Goal: Task Accomplishment & Management: Manage account settings

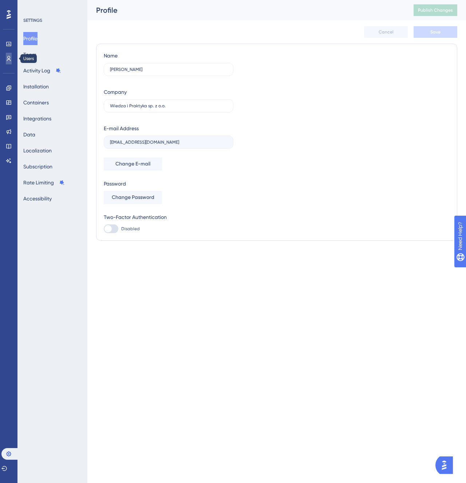
click at [11, 60] on icon at bounding box center [9, 59] width 6 height 6
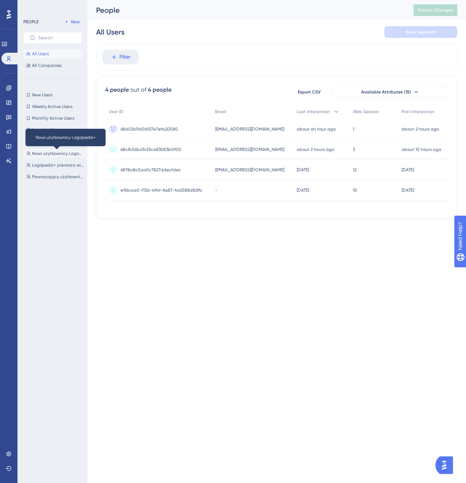
click at [59, 153] on span "Nowi użytkownicy Logopeda+" at bounding box center [58, 154] width 52 height 6
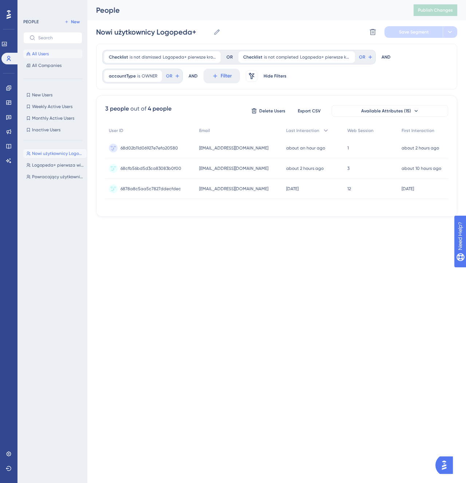
click at [45, 56] on span "All Users" at bounding box center [40, 54] width 17 height 6
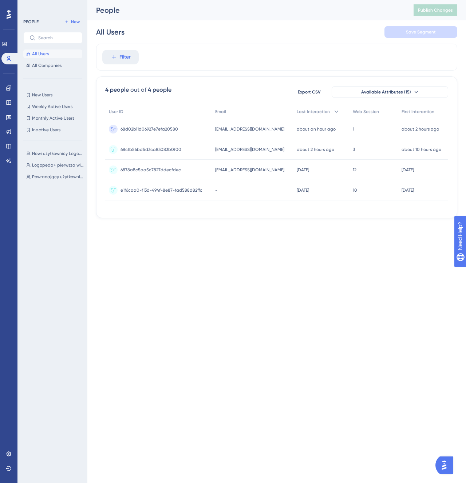
click at [237, 131] on span "coldbasement3d@gmail.com" at bounding box center [249, 129] width 69 height 6
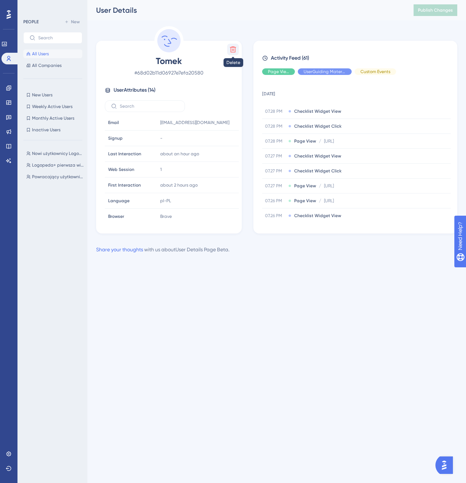
click at [231, 48] on icon at bounding box center [232, 49] width 7 height 7
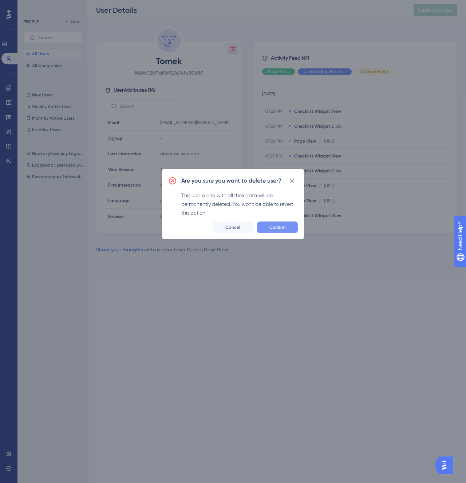
click at [276, 224] on button "Confirm" at bounding box center [277, 228] width 41 height 12
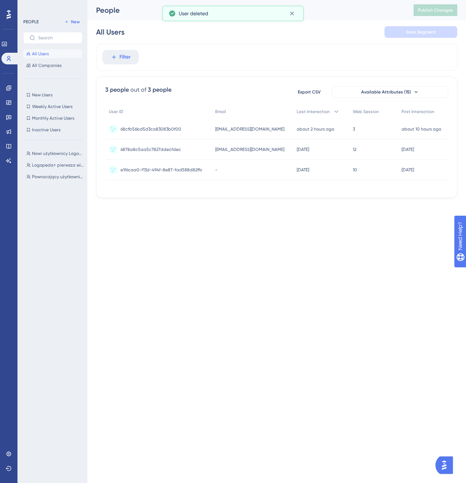
click at [206, 133] on div "68cfb56bd5d3ca83083b0f00 68cfb56bd5d3ca83083b0f00" at bounding box center [158, 129] width 106 height 20
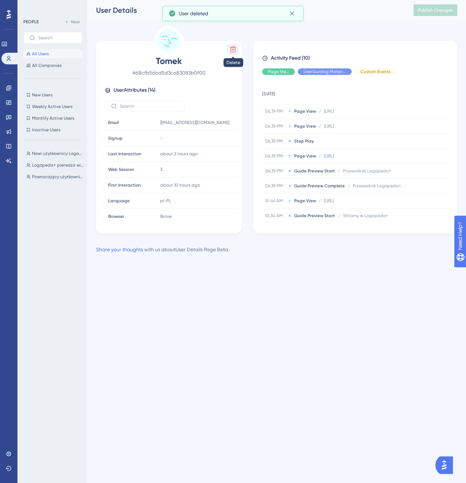
click at [232, 48] on icon at bounding box center [232, 49] width 7 height 7
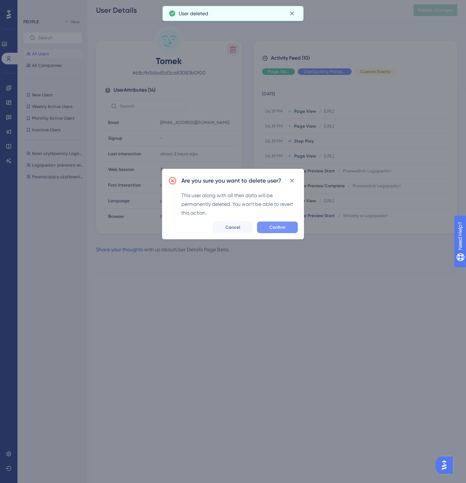
click at [264, 222] on button "Confirm" at bounding box center [277, 228] width 41 height 12
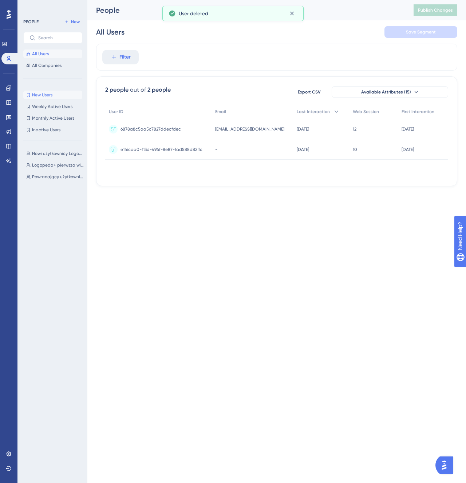
click at [59, 97] on button "New Users New Users" at bounding box center [52, 95] width 59 height 9
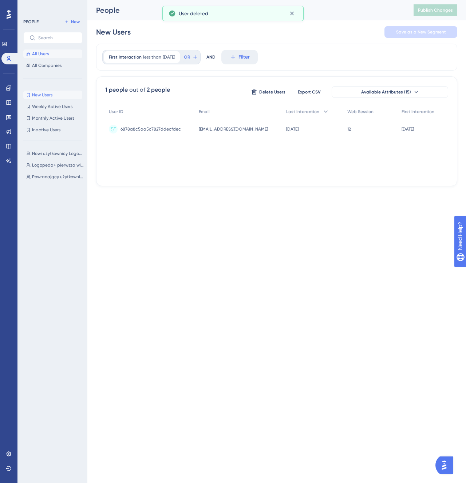
click at [46, 53] on span "All Users" at bounding box center [40, 54] width 17 height 6
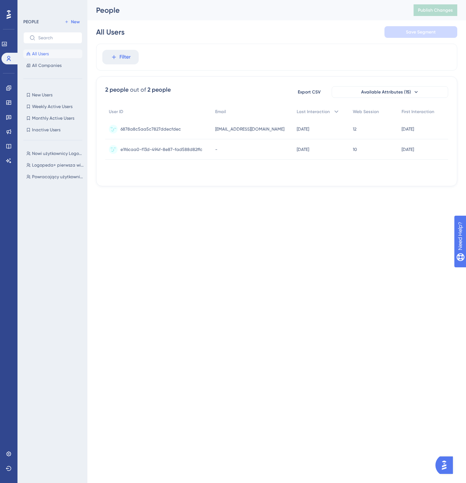
click at [205, 128] on div "6878a8c5aa5c7827ddecfdec 6878a8c5aa5c7827ddecfdec" at bounding box center [158, 129] width 106 height 20
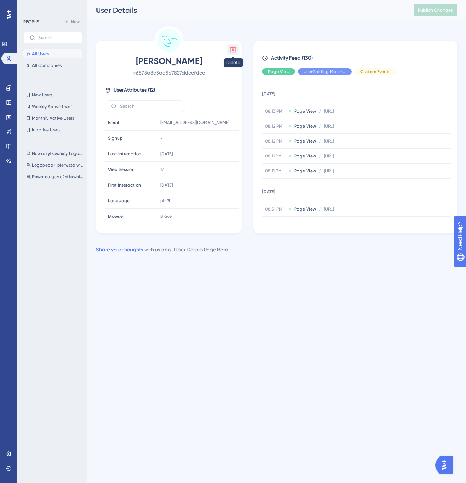
click at [230, 50] on icon at bounding box center [232, 49] width 7 height 7
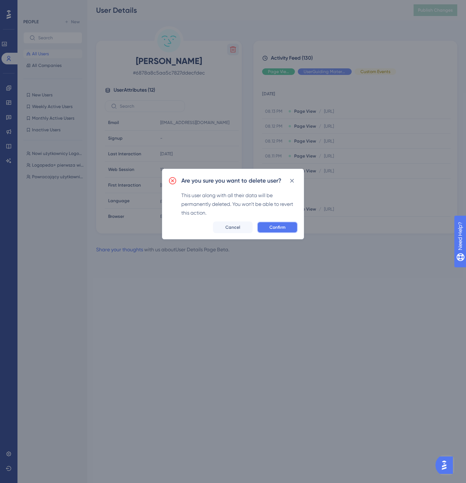
click at [275, 228] on span "Confirm" at bounding box center [277, 227] width 16 height 6
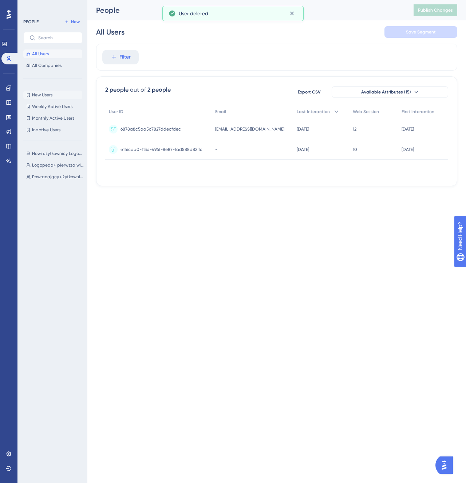
click at [43, 93] on span "New Users" at bounding box center [42, 95] width 20 height 6
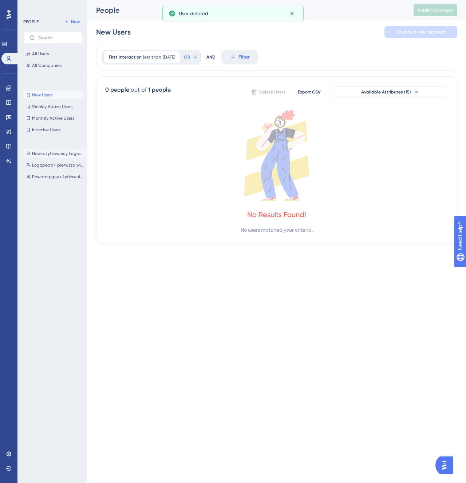
click at [53, 155] on span "Nowi użytkownicy Logopeda+" at bounding box center [58, 154] width 52 height 6
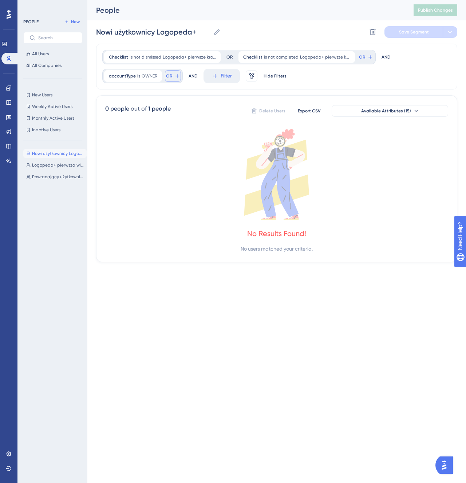
click at [174, 75] on icon at bounding box center [177, 76] width 6 height 6
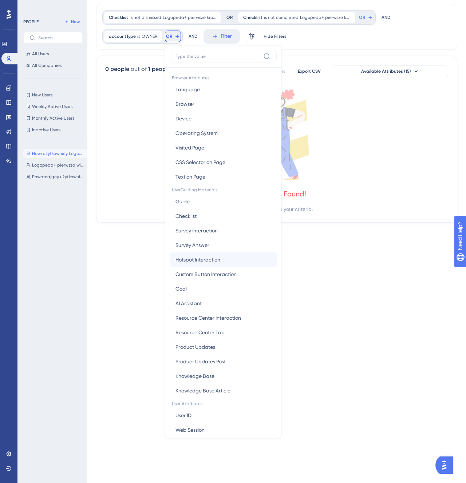
scroll to position [207, 0]
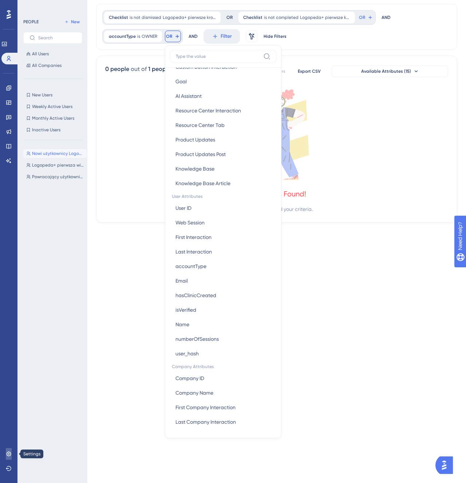
click at [11, 450] on link at bounding box center [9, 454] width 6 height 12
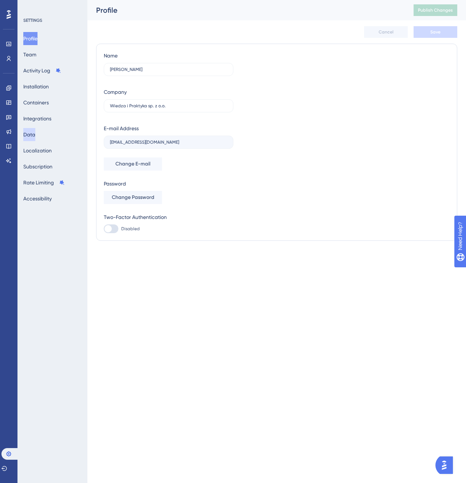
click at [35, 132] on button "Data" at bounding box center [29, 134] width 12 height 13
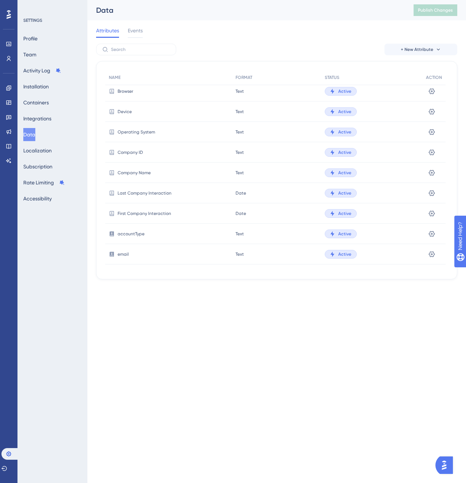
scroll to position [231, 0]
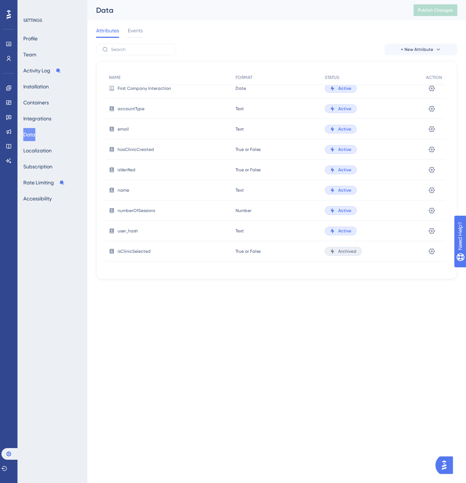
click at [335, 254] on div "Archived" at bounding box center [343, 251] width 37 height 9
click at [426, 251] on button at bounding box center [432, 252] width 12 height 12
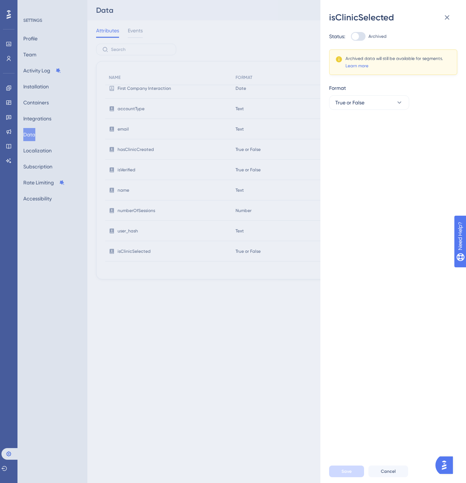
click at [362, 34] on div at bounding box center [358, 36] width 15 height 9
click at [351, 36] on input "Archived" at bounding box center [350, 36] width 0 height 0
checkbox input "true"
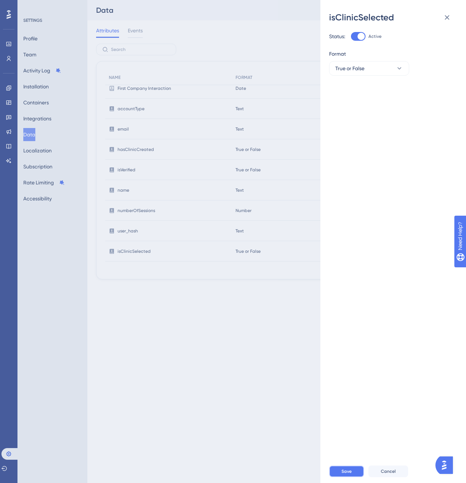
click at [348, 472] on span "Save" at bounding box center [346, 472] width 10 height 6
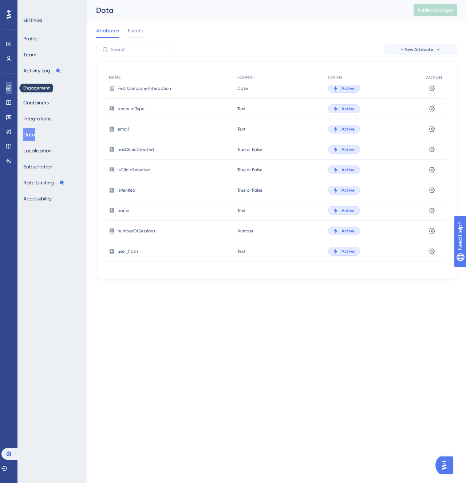
click at [8, 84] on link at bounding box center [9, 88] width 6 height 12
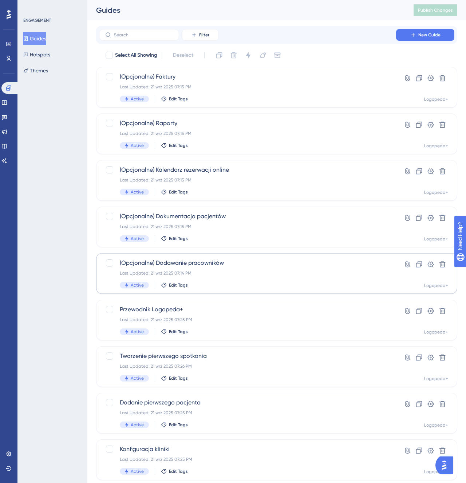
scroll to position [67, 0]
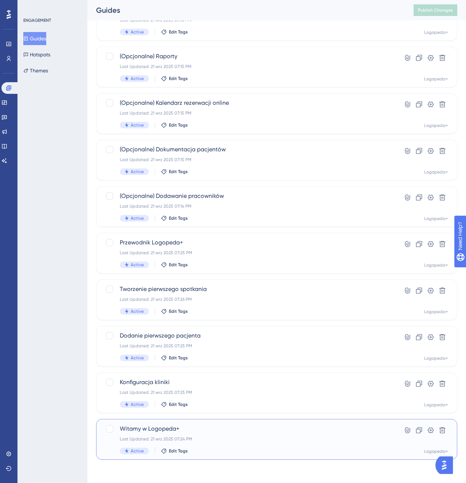
click at [213, 443] on div "Witamy w Logopeda+ Last Updated: 21 wrz 2025 07:24 PM Active Edit Tags" at bounding box center [247, 440] width 255 height 30
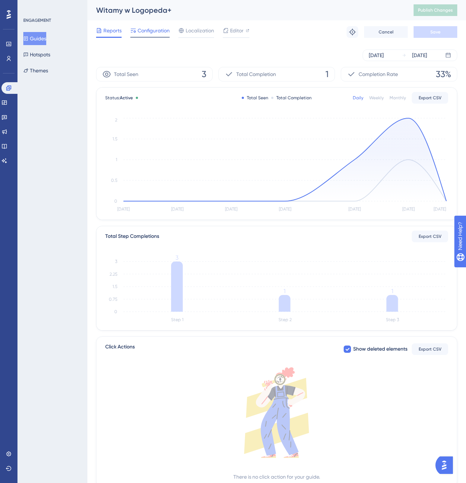
click at [167, 26] on span "Configuration" at bounding box center [154, 30] width 32 height 9
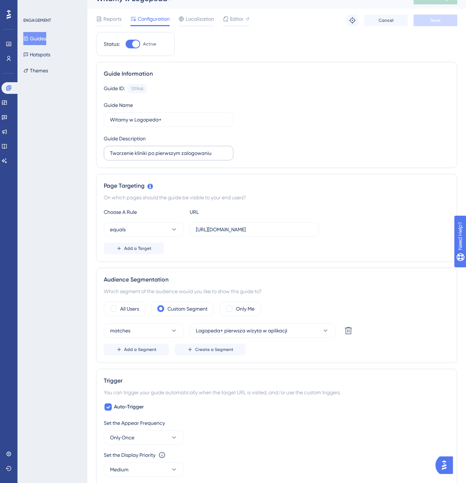
scroll to position [16, 0]
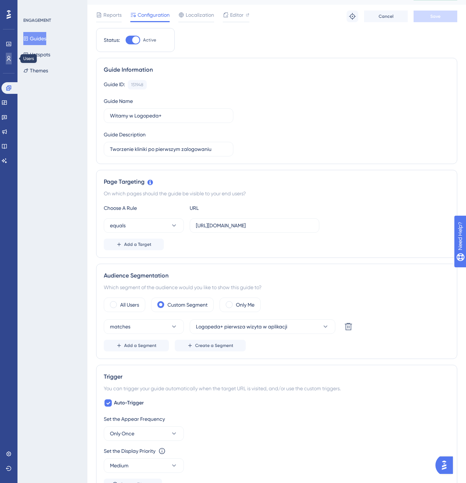
click at [9, 62] on link at bounding box center [9, 59] width 6 height 12
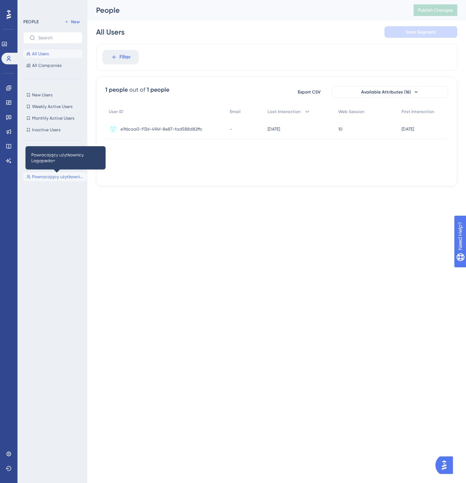
click at [52, 177] on span "Powracający użytkownicy Logopeda+" at bounding box center [58, 177] width 52 height 6
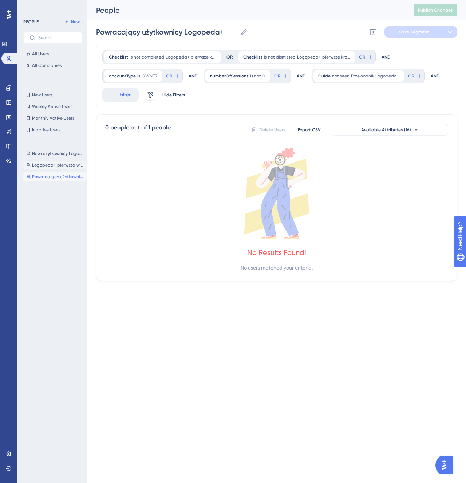
click at [50, 161] on button "Logopeda+ pierwsza wizyta w aplikacji Logopeda+ pierwsza wizyta w aplikacji" at bounding box center [54, 165] width 63 height 9
click at [159, 76] on icon at bounding box center [160, 76] width 2 height 2
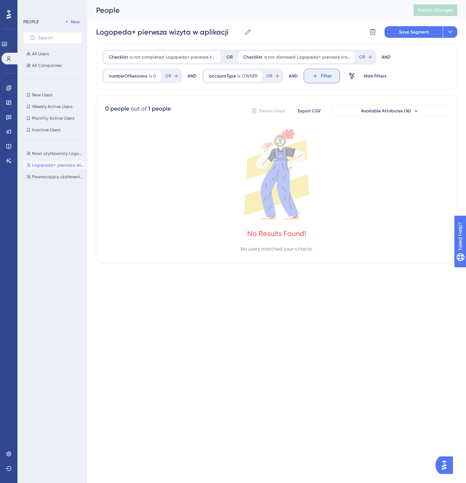
click at [330, 76] on button "Filter" at bounding box center [321, 76] width 36 height 15
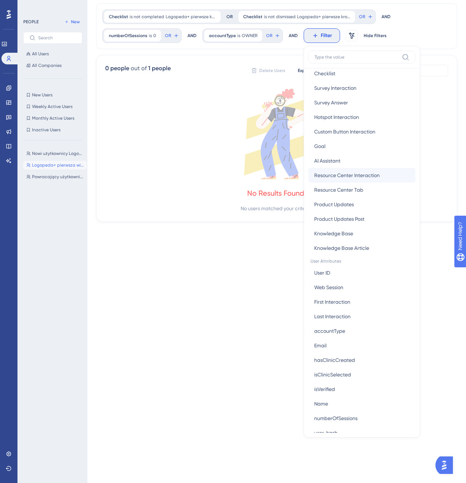
scroll to position [223, 0]
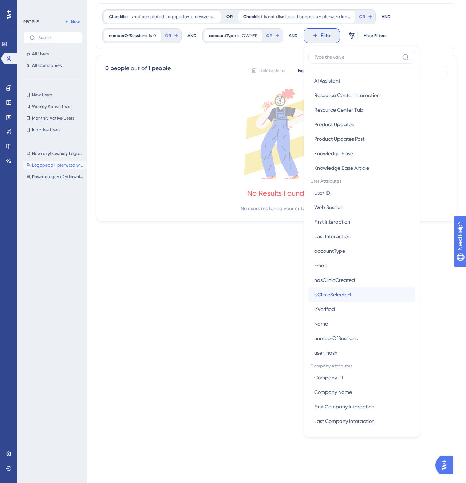
click at [352, 293] on button "isClinicSelected isClinicSelected" at bounding box center [361, 294] width 107 height 15
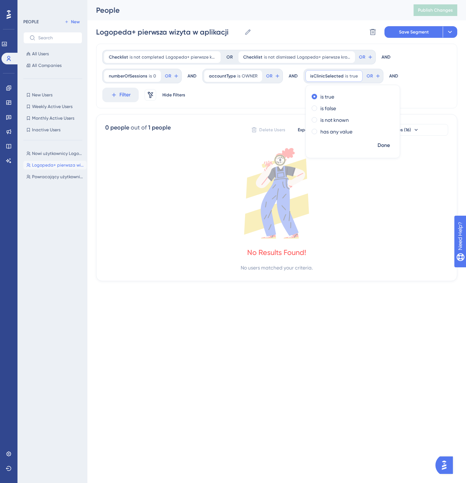
scroll to position [0, 0]
click at [327, 108] on label "is false" at bounding box center [328, 108] width 16 height 9
click at [385, 148] on span "Done" at bounding box center [383, 145] width 12 height 9
click at [422, 31] on span "Save Segment" at bounding box center [414, 32] width 30 height 6
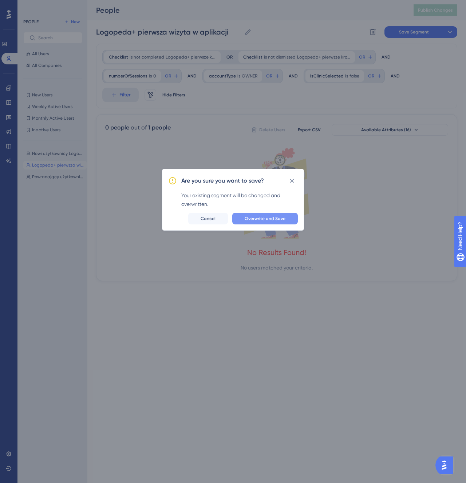
click at [269, 223] on button "Overwrite and Save" at bounding box center [264, 219] width 65 height 12
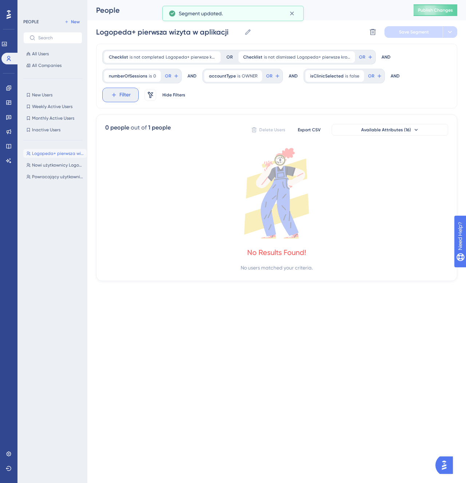
click at [115, 93] on icon at bounding box center [114, 95] width 7 height 7
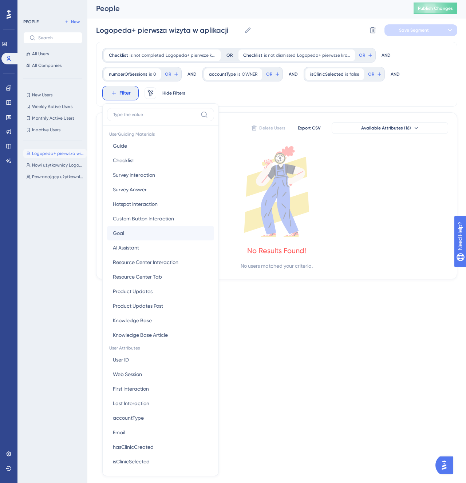
scroll to position [113, 0]
click at [136, 148] on button "Guide Guide" at bounding box center [160, 146] width 107 height 15
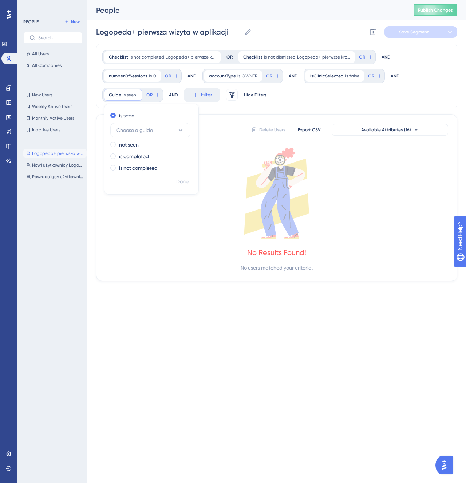
scroll to position [0, 0]
click at [147, 143] on div "not seen" at bounding box center [149, 144] width 79 height 9
click at [151, 133] on div "not seen Choose a guide" at bounding box center [149, 136] width 79 height 26
click at [151, 142] on span "Choose a guide" at bounding box center [134, 142] width 36 height 9
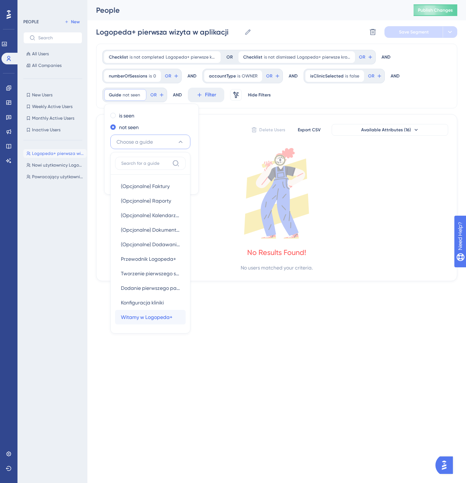
click at [160, 318] on span "Witamy w Logopeda+" at bounding box center [147, 317] width 52 height 9
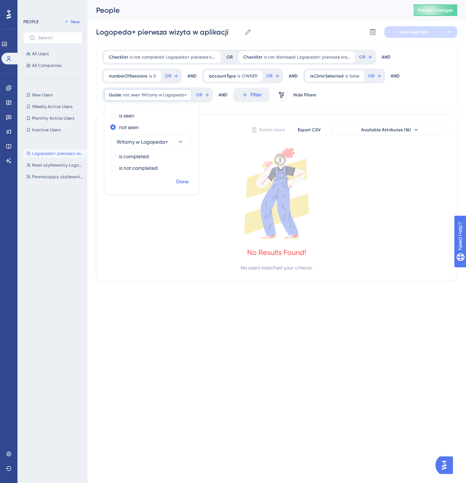
click at [181, 178] on span "Done" at bounding box center [182, 182] width 12 height 9
click at [416, 31] on span "Save Segment" at bounding box center [414, 32] width 30 height 6
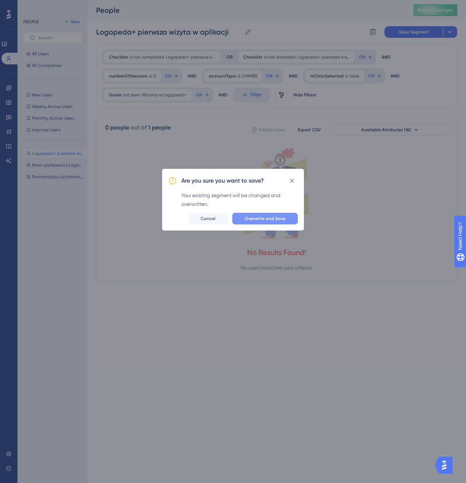
click at [274, 218] on span "Overwrite and Save" at bounding box center [264, 219] width 41 height 6
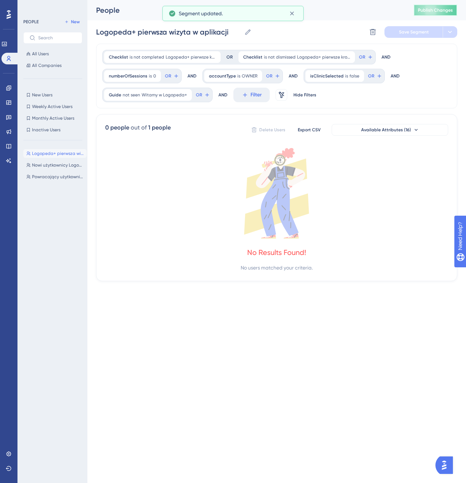
click at [427, 9] on span "Publish Changes" at bounding box center [435, 10] width 35 height 6
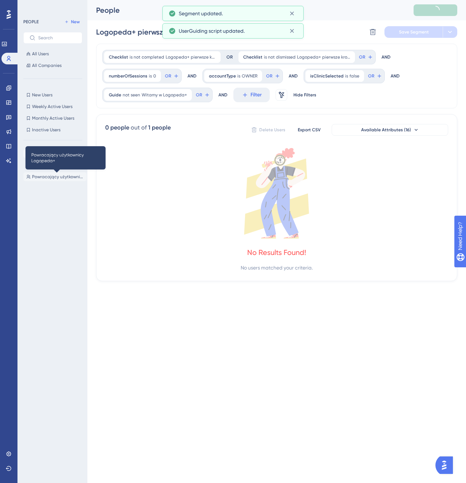
click at [59, 178] on span "Powracający użytkownicy Logopeda+" at bounding box center [58, 177] width 52 height 6
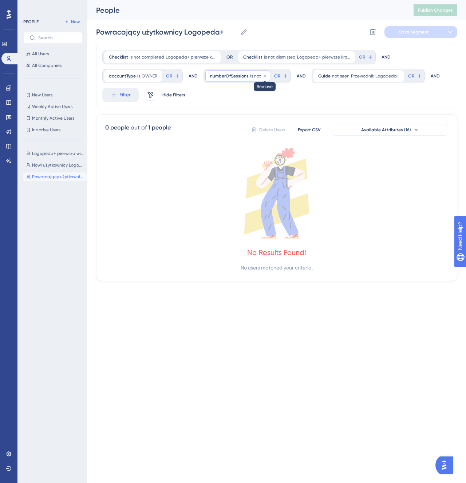
click at [262, 76] on icon at bounding box center [264, 76] width 4 height 4
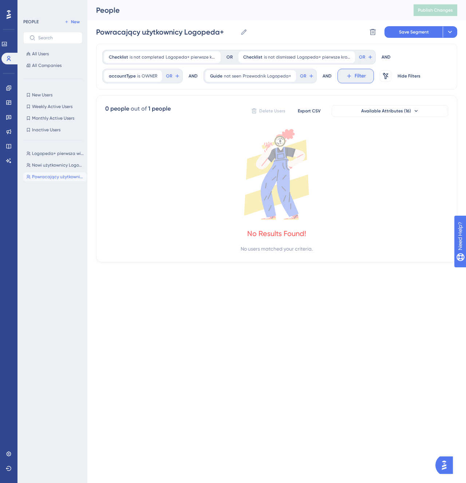
click at [354, 78] on span "Filter" at bounding box center [359, 76] width 11 height 9
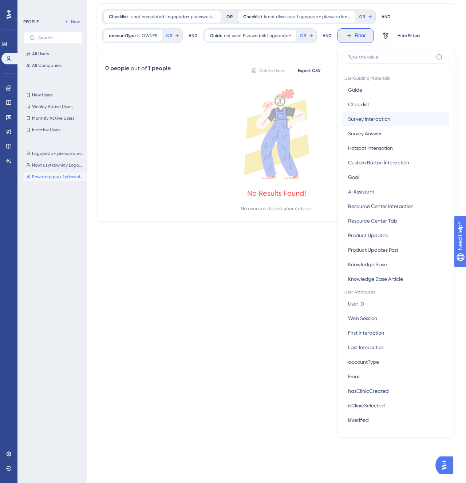
scroll to position [223, 0]
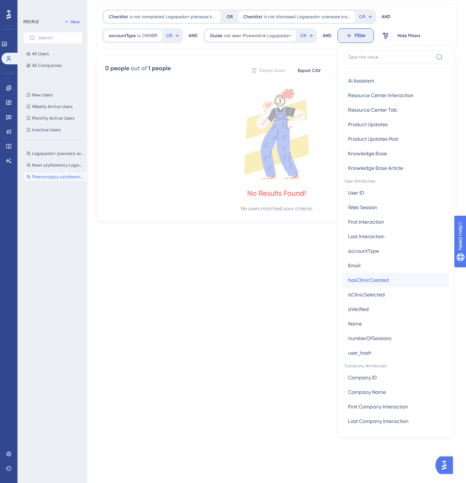
click at [398, 283] on button "hasClinicCreated hasClinicCreated" at bounding box center [395, 280] width 107 height 15
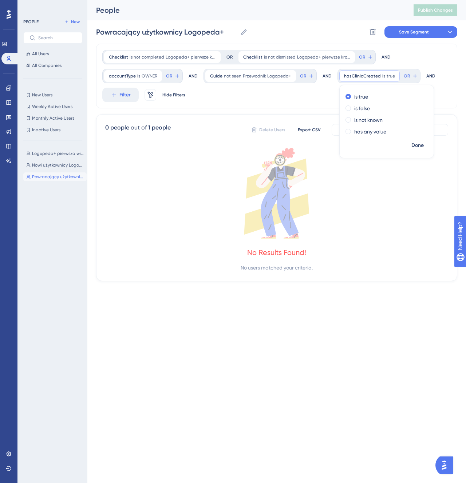
scroll to position [0, 0]
click at [420, 149] on span "Done" at bounding box center [417, 145] width 12 height 9
click at [129, 95] on span "Filter" at bounding box center [124, 95] width 11 height 9
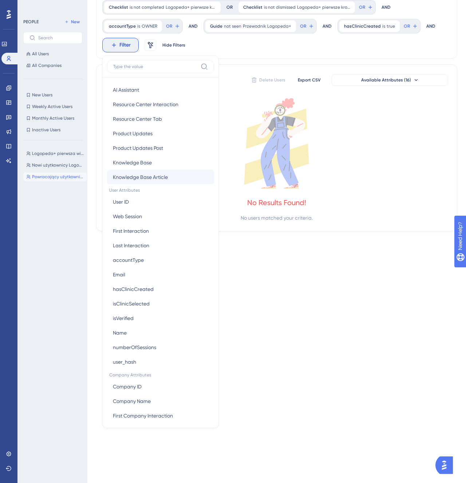
scroll to position [242, 0]
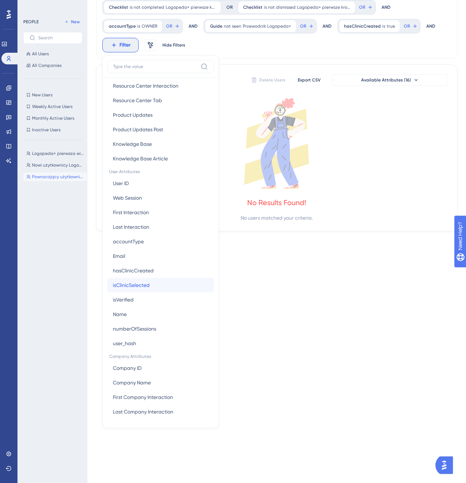
click at [160, 285] on button "isClinicSelected isClinicSelected" at bounding box center [160, 285] width 107 height 15
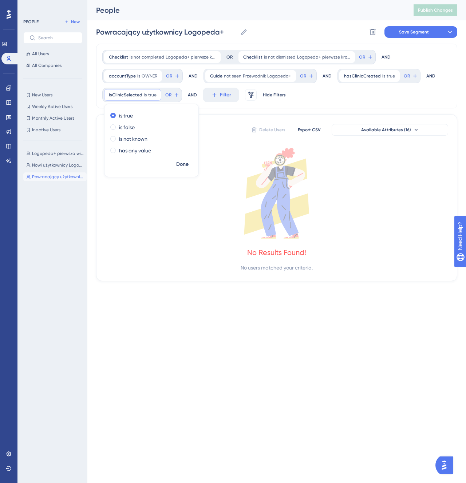
scroll to position [0, 0]
click at [185, 164] on span "Done" at bounding box center [182, 164] width 12 height 9
click at [417, 32] on span "Save Segment" at bounding box center [414, 32] width 30 height 6
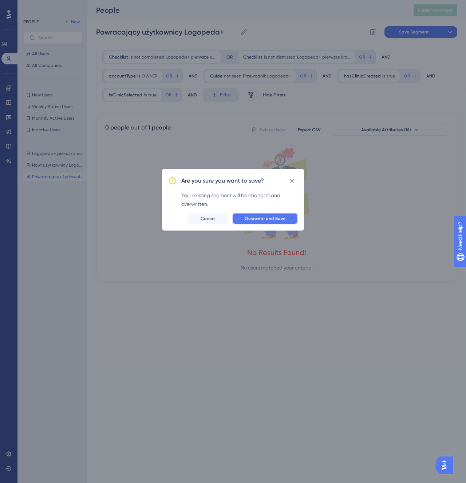
click at [282, 223] on button "Overwrite and Save" at bounding box center [264, 219] width 65 height 12
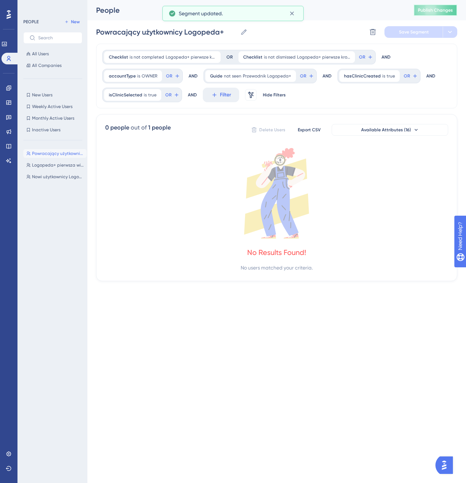
click at [441, 10] on span "Publish Changes" at bounding box center [435, 10] width 35 height 6
click at [220, 98] on span "Filter" at bounding box center [225, 95] width 11 height 9
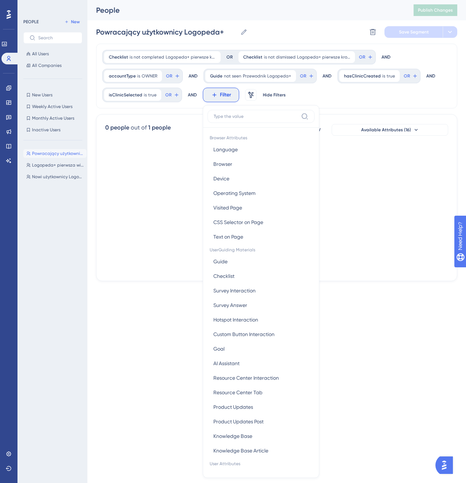
scroll to position [50, 0]
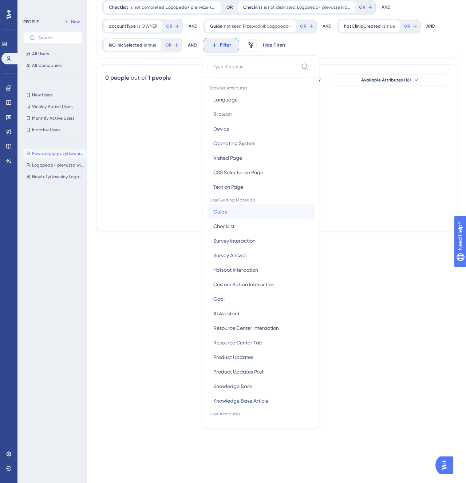
click at [242, 209] on button "Guide Guide" at bounding box center [260, 211] width 107 height 15
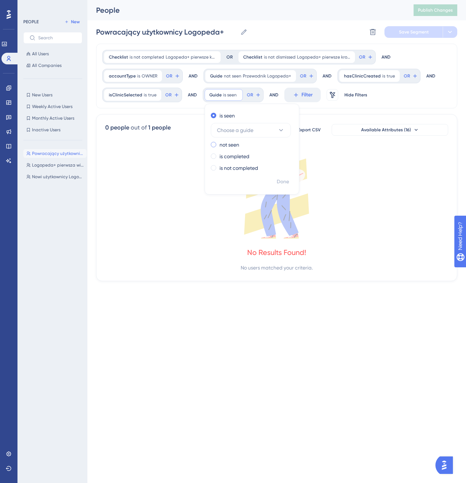
click at [235, 146] on label "not seen" at bounding box center [229, 144] width 20 height 9
click at [254, 142] on button "Choose a guide" at bounding box center [251, 142] width 80 height 15
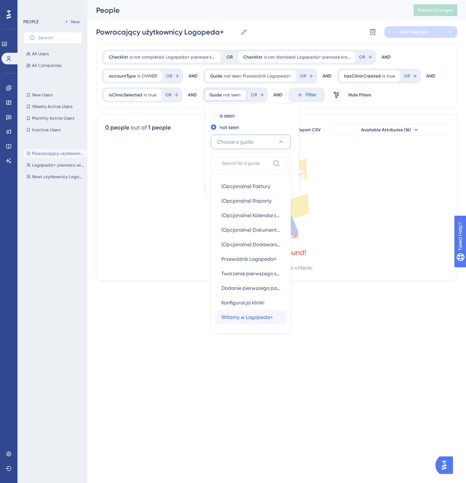
click at [262, 314] on span "Witamy w Logopeda+" at bounding box center [247, 317] width 52 height 9
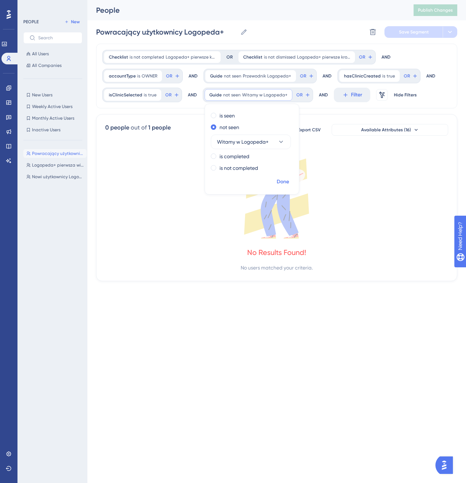
click at [286, 183] on span "Done" at bounding box center [282, 182] width 12 height 9
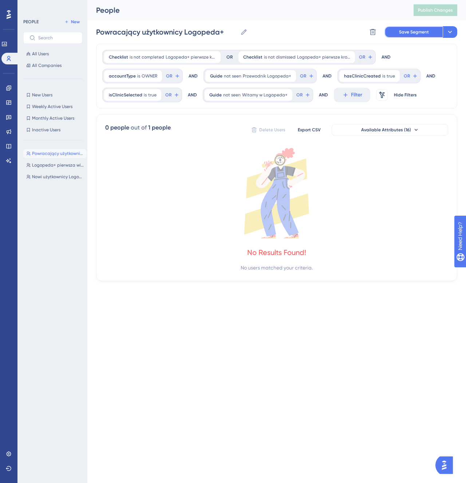
click at [414, 31] on span "Save Segment" at bounding box center [414, 32] width 30 height 6
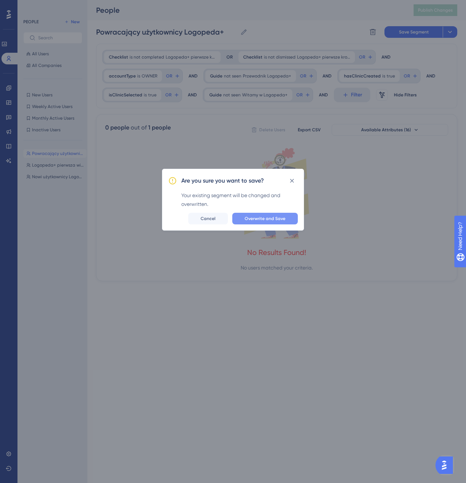
click at [267, 217] on span "Overwrite and Save" at bounding box center [264, 219] width 41 height 6
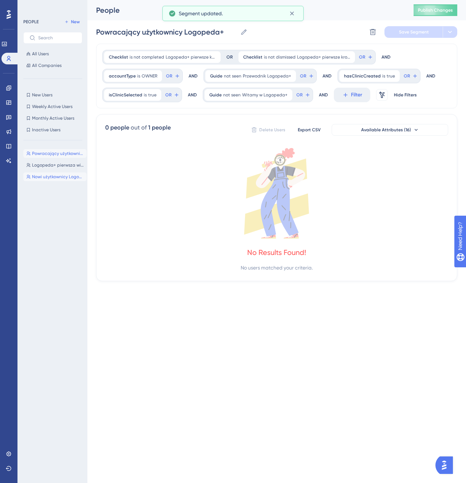
click at [53, 180] on button "Nowi użytkownicy Logopeda+ Nowi użytkownicy Logopeda+" at bounding box center [54, 176] width 63 height 9
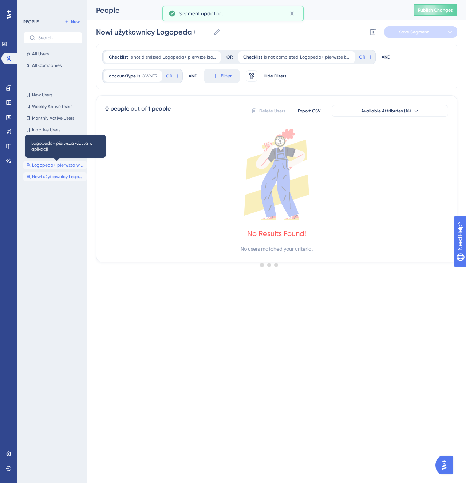
click at [53, 165] on span "Logopeda+ pierwsza wizyta w aplikacji" at bounding box center [58, 165] width 52 height 6
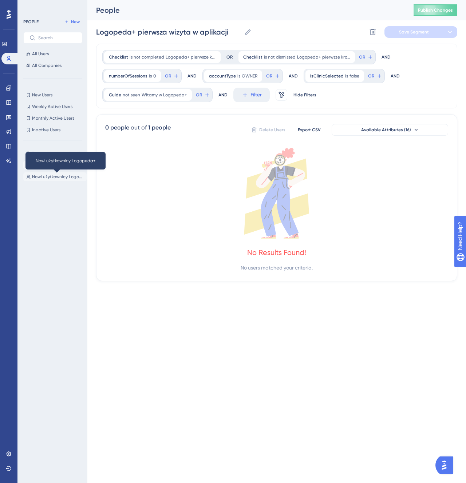
click at [59, 176] on span "Nowi użytkownicy Logopeda+" at bounding box center [58, 177] width 52 height 6
type input "Nowi użytkownicy Logopeda+"
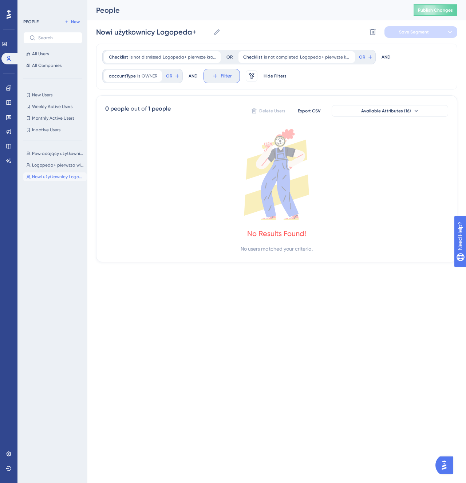
click at [226, 75] on span "Filter" at bounding box center [225, 76] width 11 height 9
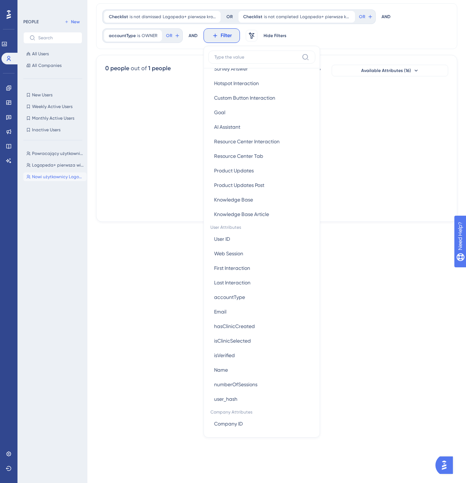
scroll to position [179, 0]
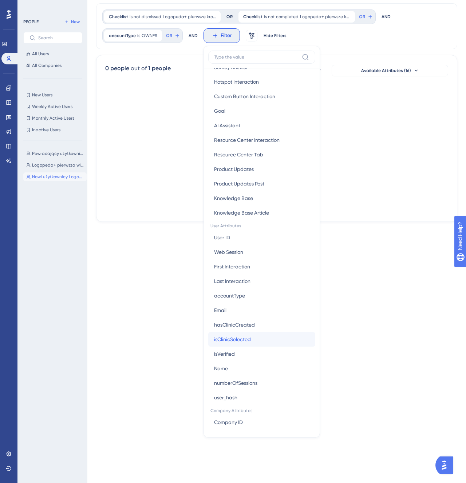
click at [268, 342] on button "isClinicSelected isClinicSelected" at bounding box center [261, 339] width 107 height 15
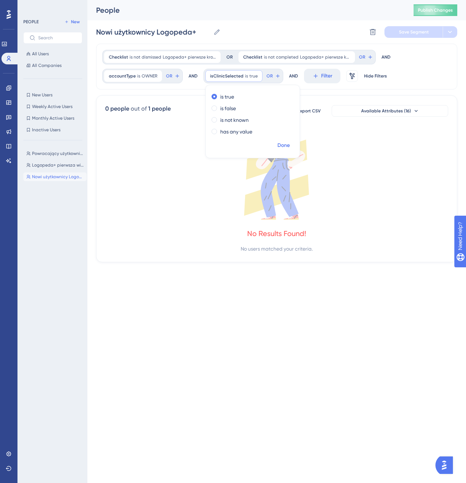
click at [288, 146] on span "Done" at bounding box center [283, 145] width 12 height 9
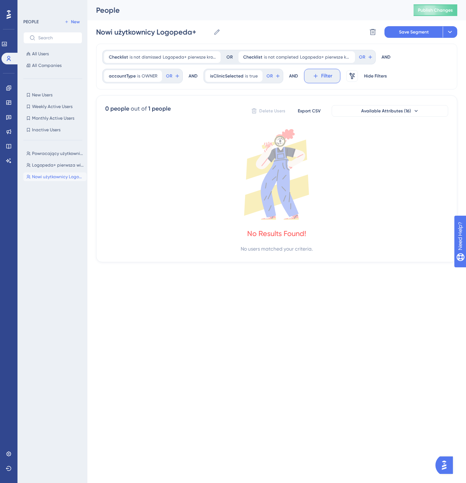
click at [322, 79] on span "Filter" at bounding box center [326, 76] width 11 height 9
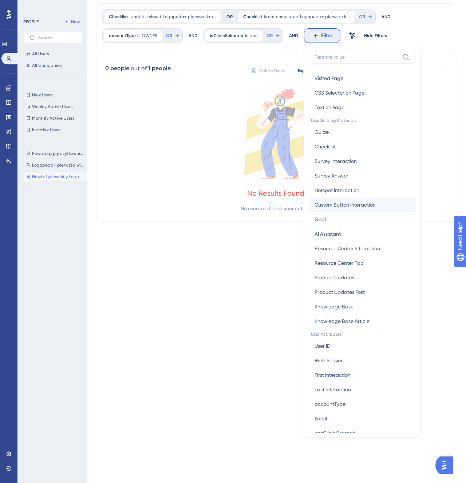
scroll to position [223, 0]
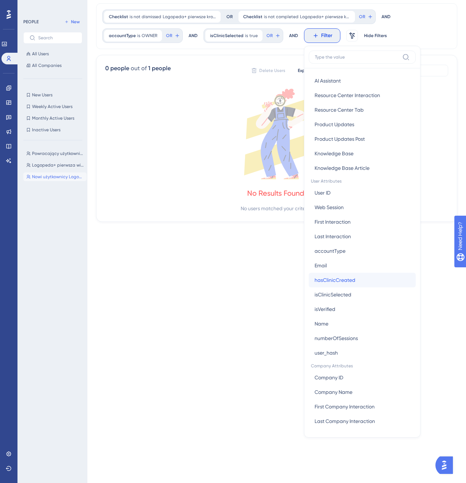
click at [353, 282] on button "hasClinicCreated hasClinicCreated" at bounding box center [362, 280] width 107 height 15
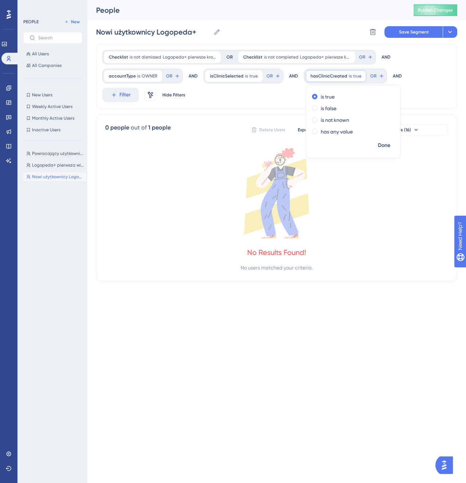
scroll to position [0, 0]
click at [383, 146] on span "Done" at bounding box center [384, 145] width 12 height 9
click at [408, 36] on button "Save Segment" at bounding box center [413, 32] width 58 height 12
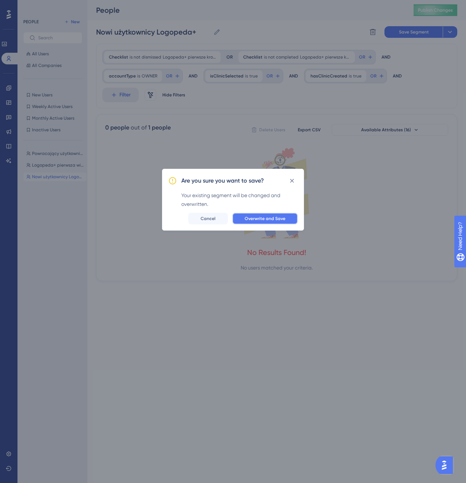
click at [286, 217] on button "Overwrite and Save" at bounding box center [264, 219] width 65 height 12
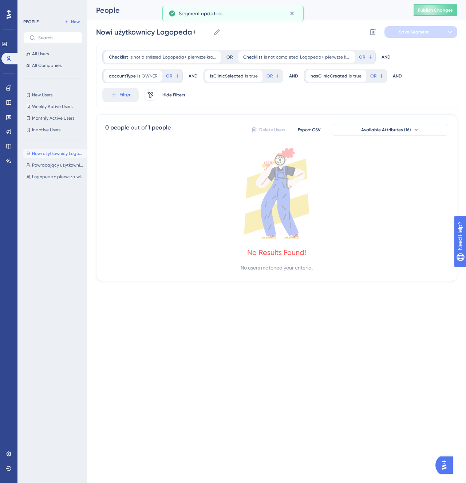
click at [122, 87] on div "Checklist is not dismissed Logopeda+ pierwsze kroki Logopeda+ pierwsze kroki Re…" at bounding box center [276, 76] width 361 height 65
click at [122, 96] on span "Filter" at bounding box center [124, 95] width 11 height 9
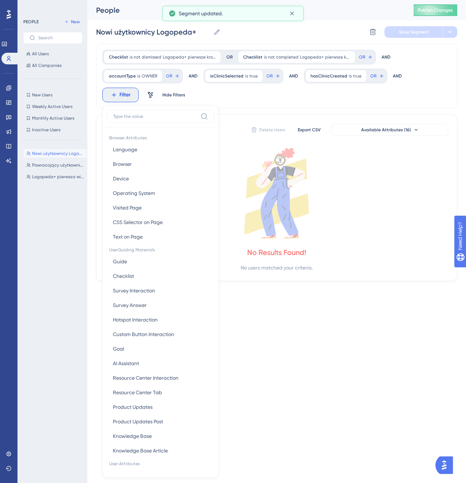
scroll to position [50, 0]
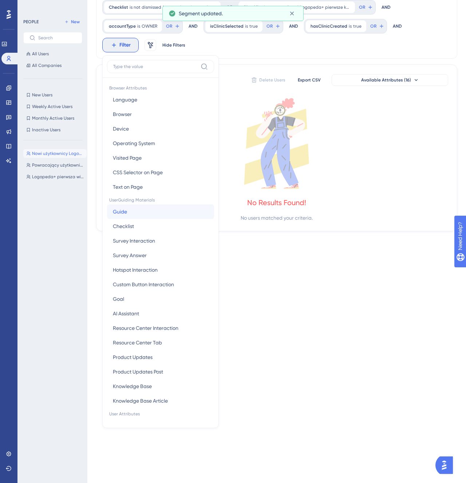
click at [170, 206] on button "Guide Guide" at bounding box center [160, 211] width 107 height 15
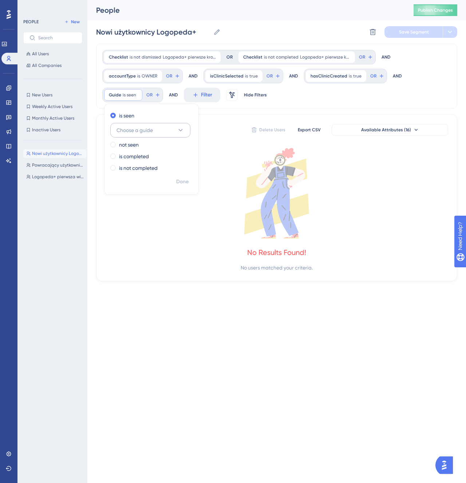
click at [148, 130] on span "Choose a guide" at bounding box center [134, 130] width 36 height 9
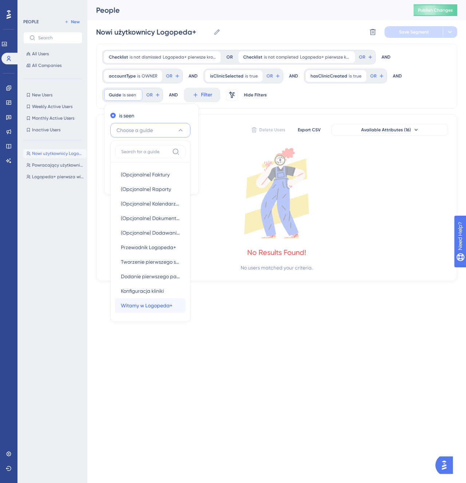
click at [166, 310] on span "Witamy w Logopeda+" at bounding box center [147, 305] width 52 height 9
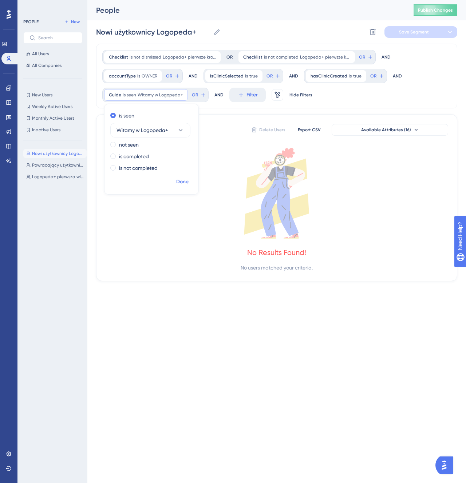
click at [180, 183] on span "Done" at bounding box center [182, 182] width 12 height 9
click at [201, 96] on icon at bounding box center [202, 94] width 3 height 3
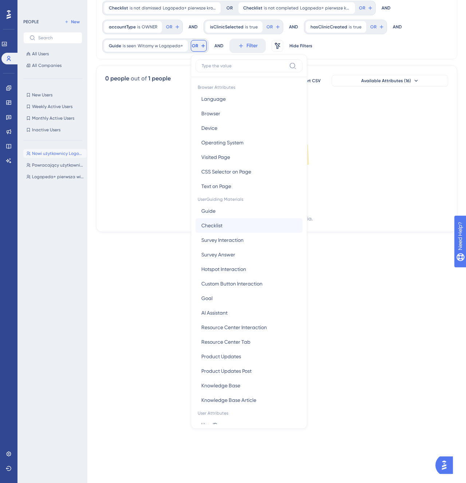
scroll to position [6, 0]
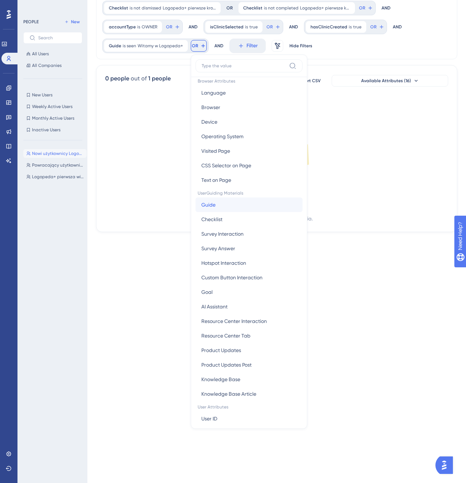
click at [224, 202] on button "Guide Guide" at bounding box center [248, 205] width 107 height 15
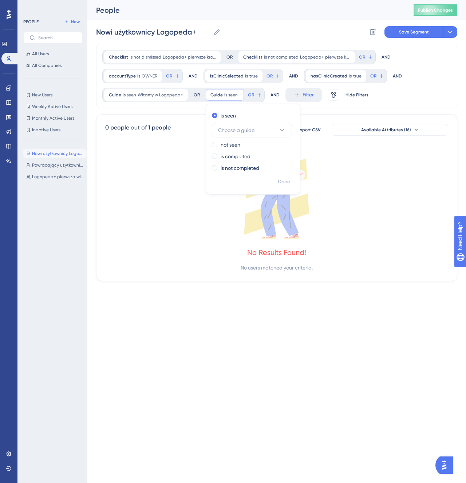
scroll to position [0, 0]
click at [247, 132] on span "Choose a guide" at bounding box center [236, 130] width 36 height 9
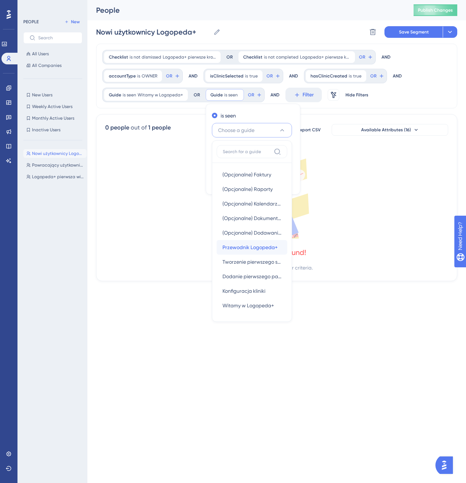
click at [259, 251] on span "Przewodnik Logopeda+" at bounding box center [249, 247] width 55 height 9
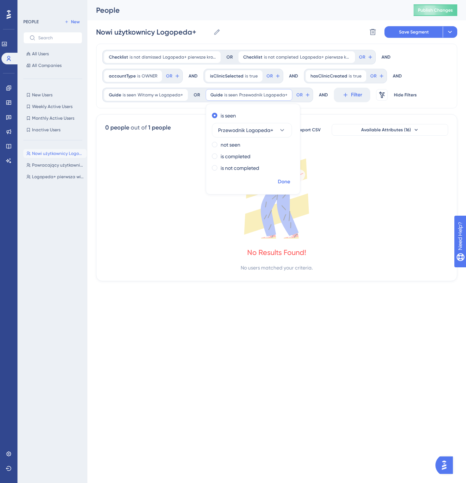
click at [289, 187] on button "Done" at bounding box center [284, 181] width 20 height 13
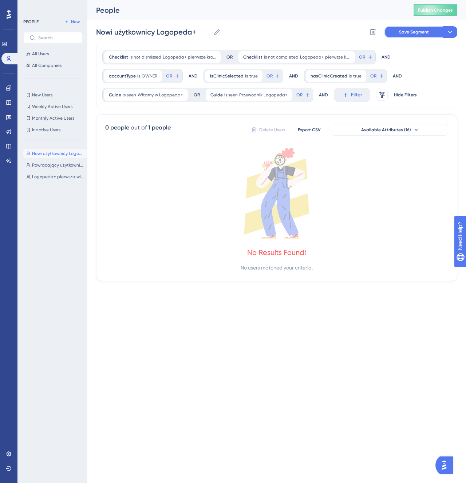
click at [421, 37] on button "Save Segment" at bounding box center [413, 32] width 58 height 12
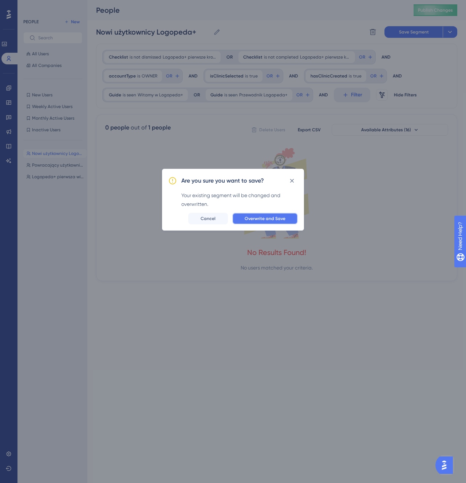
click at [272, 219] on span "Overwrite and Save" at bounding box center [264, 219] width 41 height 6
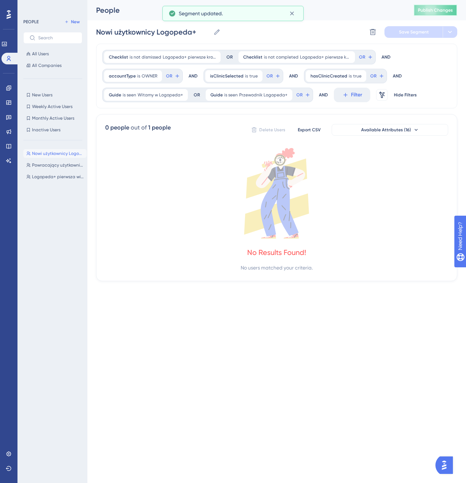
click at [437, 12] on span "Publish Changes" at bounding box center [435, 10] width 35 height 6
click at [9, 88] on icon at bounding box center [8, 87] width 5 height 5
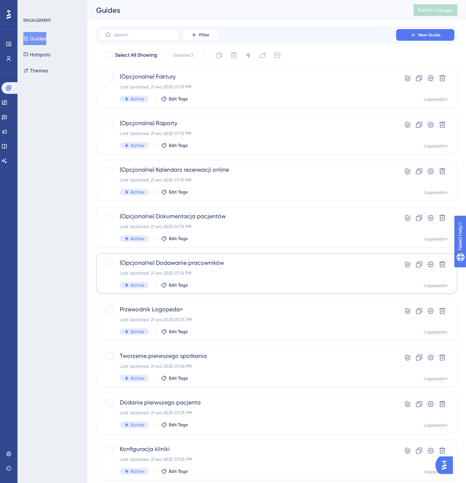
scroll to position [67, 0]
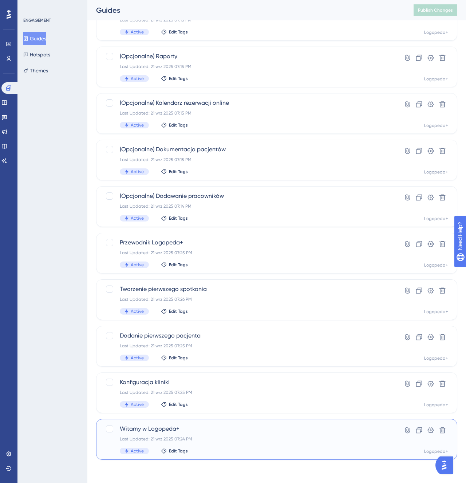
click at [203, 443] on div "Witamy w Logopeda+ Last Updated: 21 wrz 2025 07:24 PM Active Edit Tags" at bounding box center [247, 440] width 255 height 30
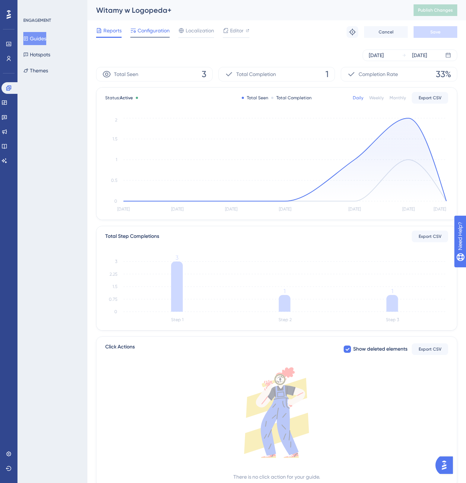
click at [146, 34] on span "Configuration" at bounding box center [154, 30] width 32 height 9
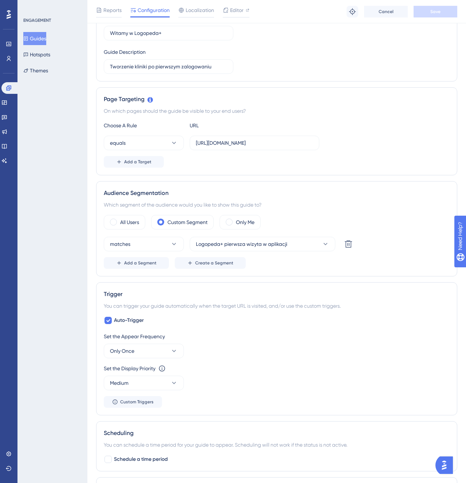
scroll to position [190, 0]
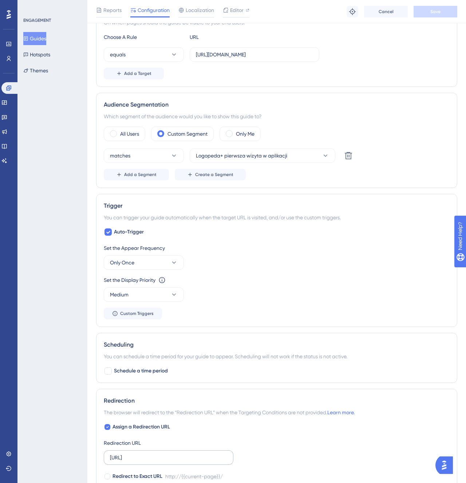
click at [160, 462] on label "http://localhost:8000/" at bounding box center [169, 457] width 130 height 15
click at [160, 462] on input "http://localhost:8000/" at bounding box center [168, 458] width 117 height 8
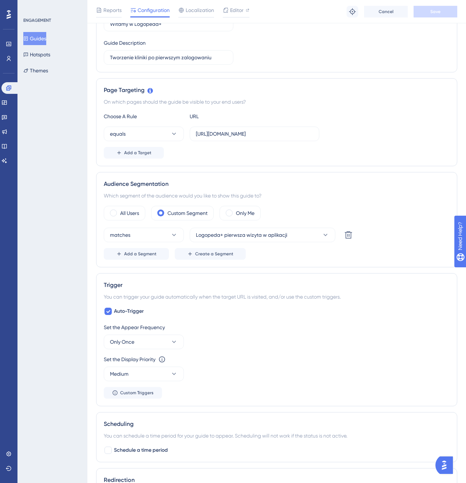
scroll to position [87, 0]
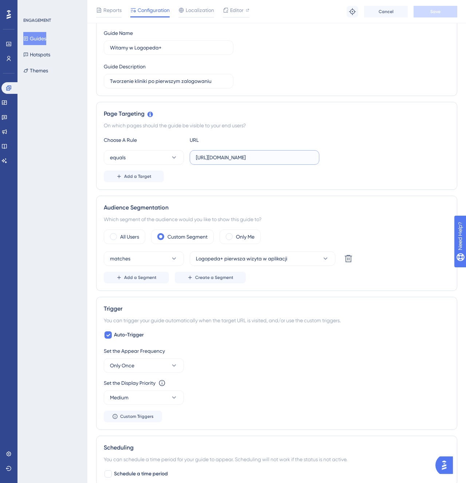
click at [247, 156] on input "https://stage-logopeda.wip.pl/" at bounding box center [254, 158] width 117 height 8
paste input "://localhost:8000"
type input "http://localhost:8000/"
click at [428, 11] on button "Save" at bounding box center [435, 12] width 44 height 12
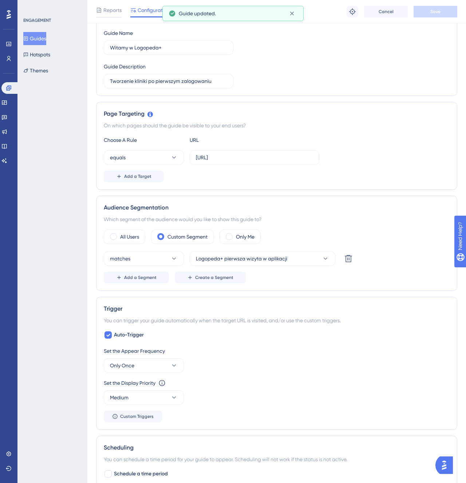
scroll to position [0, 0]
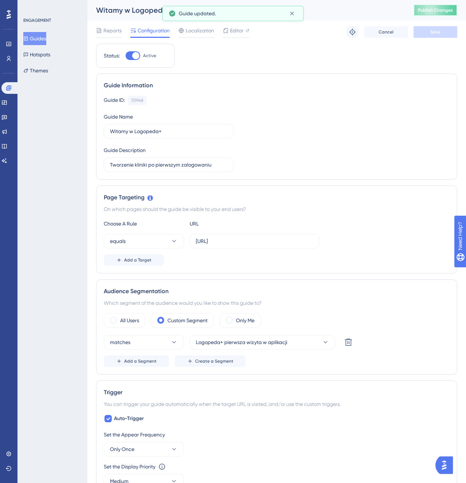
click at [438, 11] on span "Publish Changes" at bounding box center [435, 10] width 35 height 6
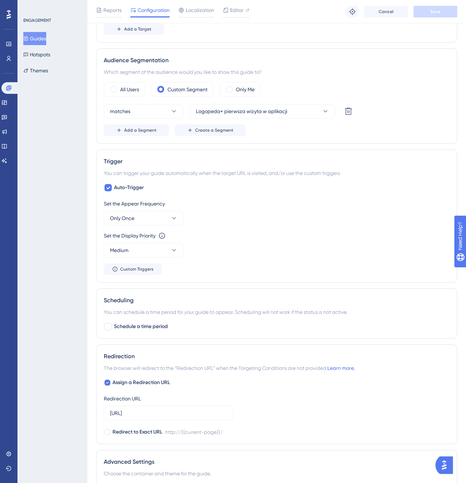
scroll to position [233, 0]
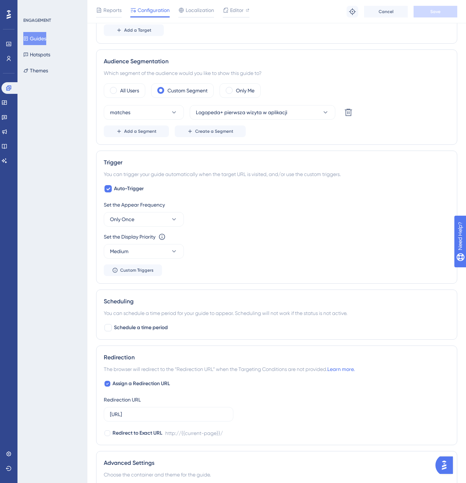
click at [44, 38] on button "Guides" at bounding box center [34, 38] width 23 height 13
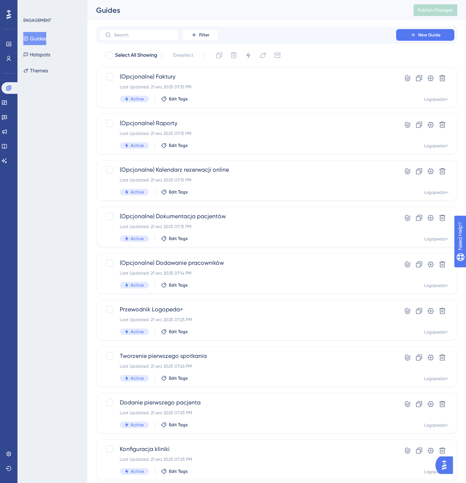
scroll to position [67, 0]
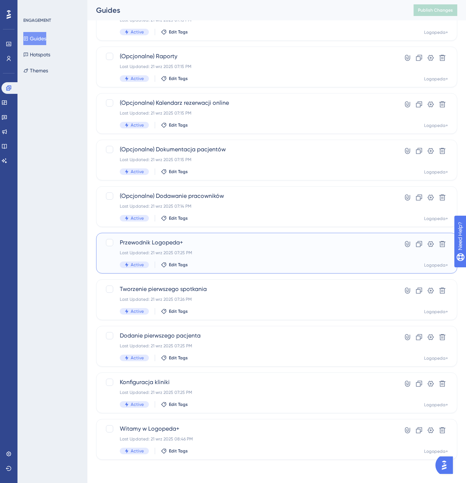
click at [215, 243] on span "Przewodnik Logopeda+" at bounding box center [247, 242] width 255 height 9
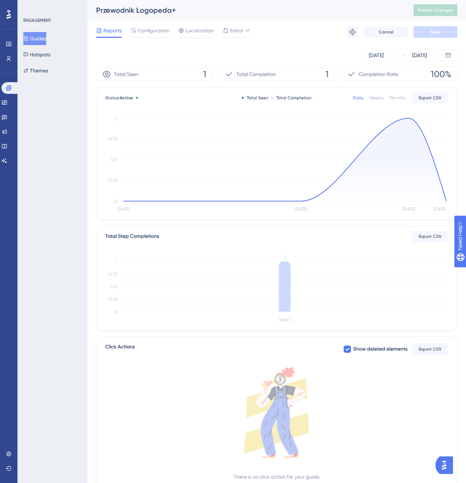
click at [161, 40] on div "Reports Configuration Localization Editor Troubleshoot Cancel Save" at bounding box center [276, 31] width 361 height 23
click at [161, 29] on span "Configuration" at bounding box center [154, 30] width 32 height 9
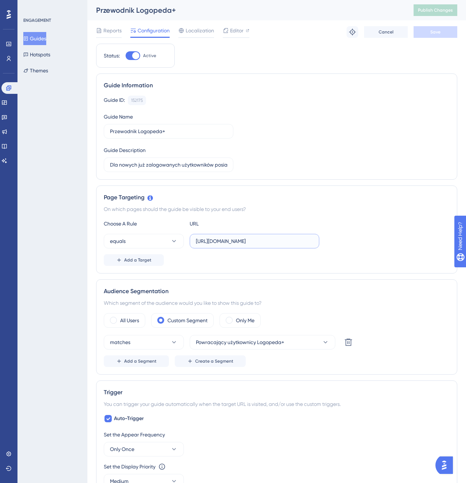
click at [260, 240] on input "https://stage-logopeda.wip.pl/" at bounding box center [254, 241] width 117 height 8
paste input "://localhost:8000"
type input "http://localhost:8000/"
click at [425, 29] on button "Save" at bounding box center [435, 32] width 44 height 12
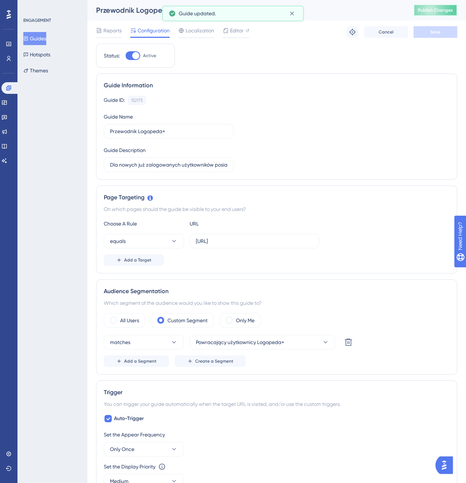
click at [431, 10] on span "Publish Changes" at bounding box center [435, 10] width 35 height 6
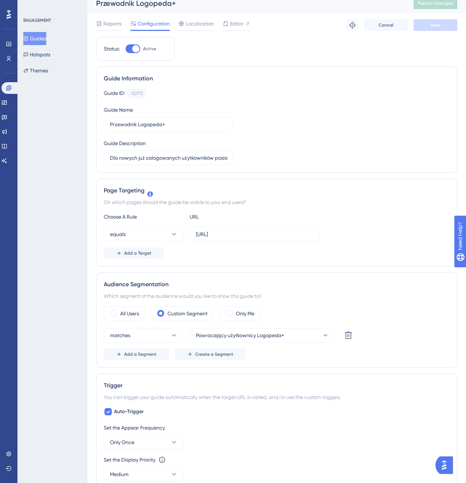
scroll to position [4, 0]
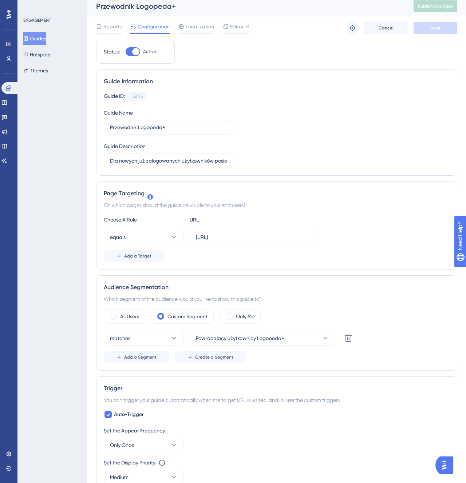
click at [44, 43] on button "Guides" at bounding box center [34, 38] width 23 height 13
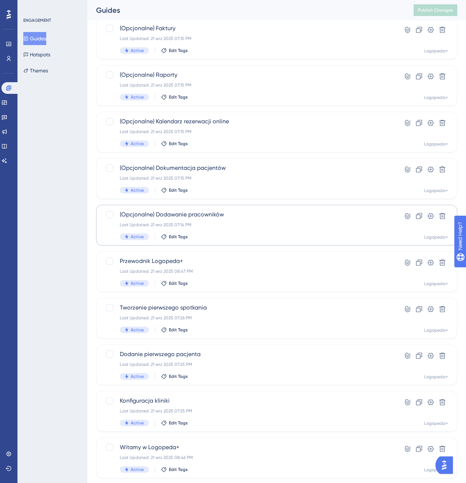
scroll to position [67, 0]
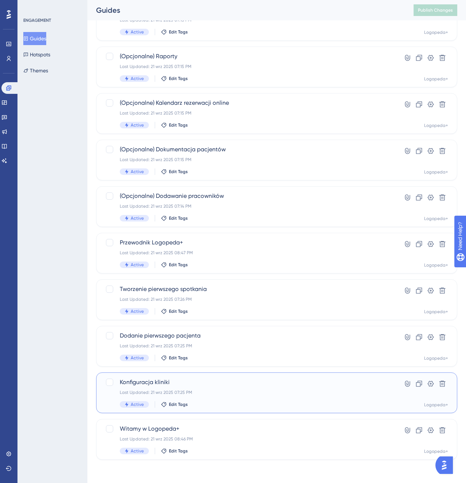
click at [214, 391] on div "Last Updated: 21 wrz 2025 07:25 PM" at bounding box center [247, 393] width 255 height 6
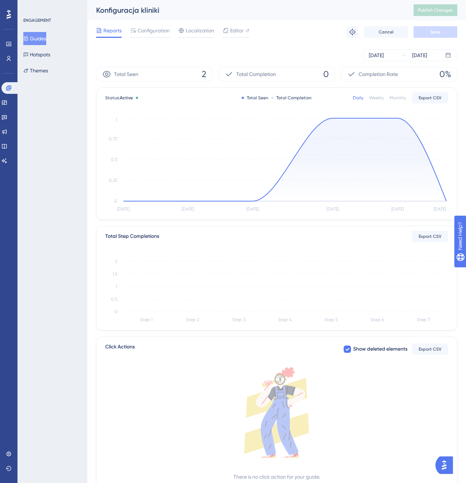
click at [146, 21] on div "Reports Configuration Localization Editor Troubleshoot Cancel Save" at bounding box center [276, 31] width 361 height 23
click at [146, 33] on span "Configuration" at bounding box center [154, 30] width 32 height 9
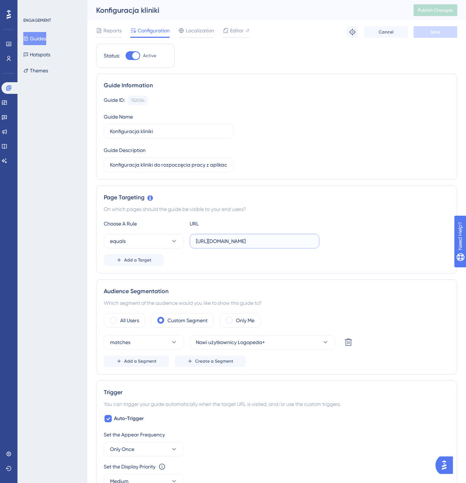
click at [240, 240] on input "https://stage-logopeda.wip.pl/" at bounding box center [254, 241] width 117 height 8
paste input "://localhost:8000"
click at [427, 37] on button "Save" at bounding box center [435, 32] width 44 height 12
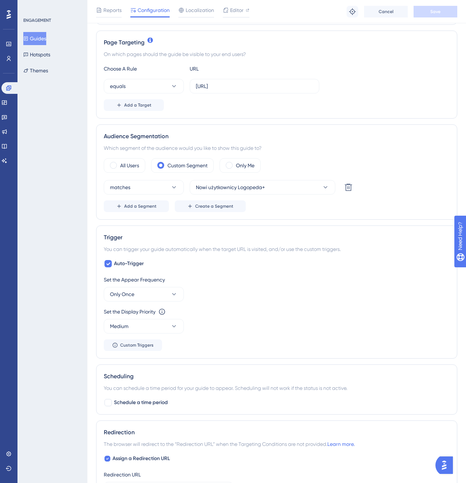
scroll to position [166, 0]
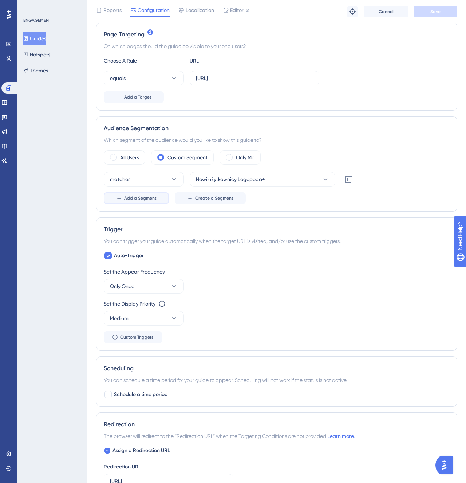
click at [144, 198] on span "Add a Segment" at bounding box center [140, 198] width 32 height 6
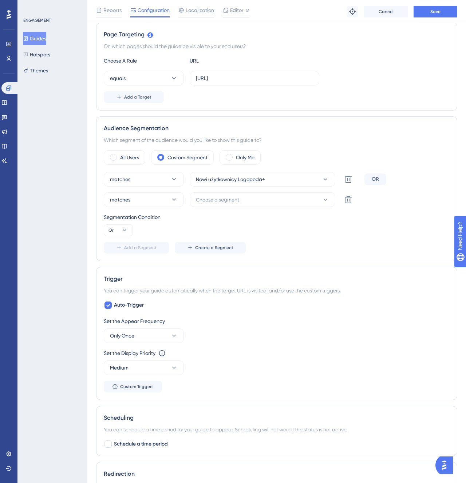
click at [236, 188] on div "matches Nowi użytkownicy Logopeda+ Delete OR matches Choose a segment Delete Se…" at bounding box center [277, 212] width 346 height 81
click at [232, 202] on span "Choose a segment" at bounding box center [217, 199] width 43 height 9
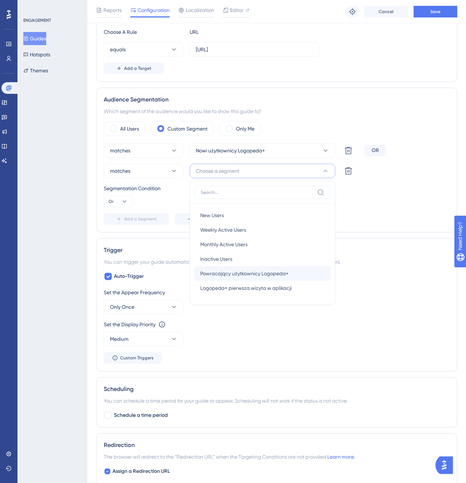
scroll to position [190, 0]
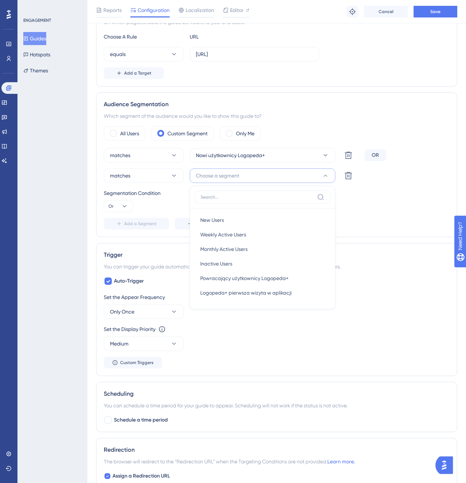
click at [219, 177] on span "Choose a segment" at bounding box center [217, 175] width 43 height 9
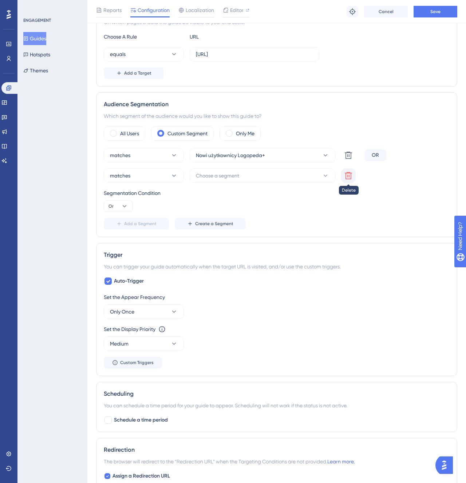
click at [350, 180] on button at bounding box center [348, 175] width 15 height 15
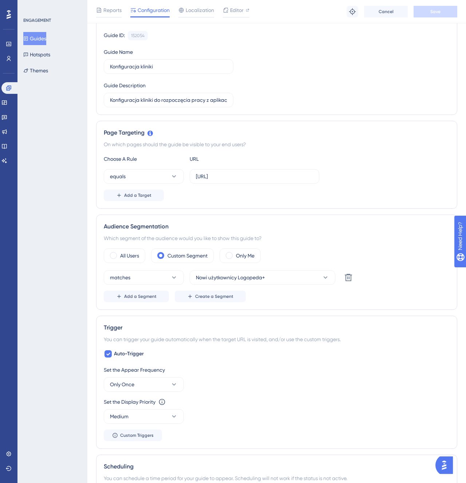
scroll to position [0, 0]
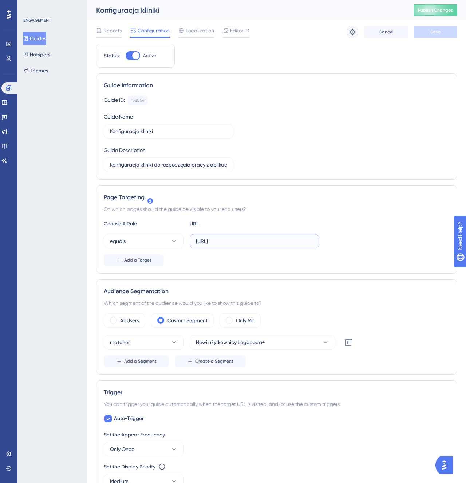
click at [271, 243] on input "http://localhost:8000/" at bounding box center [254, 241] width 117 height 8
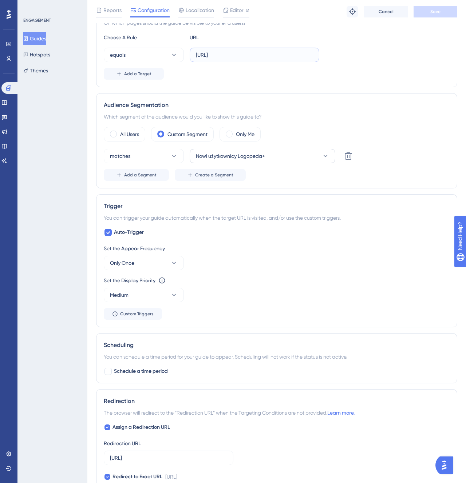
scroll to position [225, 0]
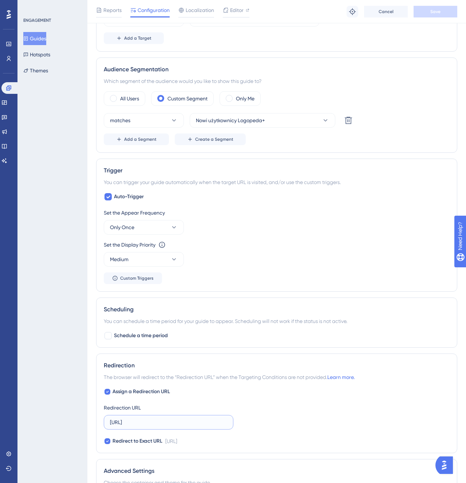
click at [161, 426] on input "http://localhost:8000/my-clinic" at bounding box center [168, 422] width 117 height 8
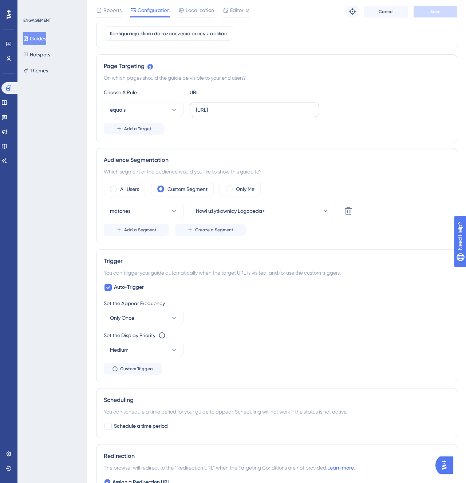
click at [235, 116] on label "http://localhost:8000/" at bounding box center [255, 110] width 130 height 15
click at [235, 114] on input "http://localhost:8000/" at bounding box center [254, 110] width 117 height 8
paste input "my-clinic"
type input "http://localhost:8000/my-clinic"
click at [423, 11] on button "Save" at bounding box center [435, 12] width 44 height 12
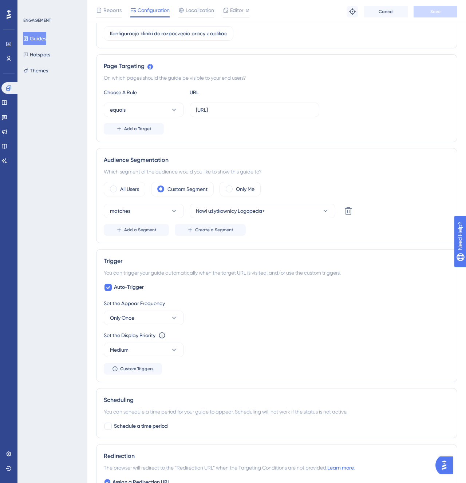
click at [43, 36] on button "Guides" at bounding box center [34, 38] width 23 height 13
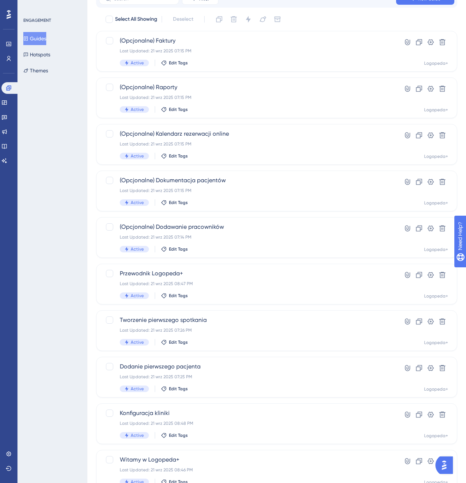
scroll to position [67, 0]
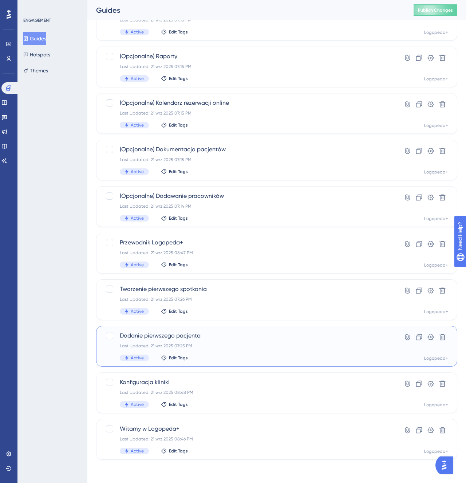
click at [226, 338] on span "Dodanie pierwszego pacjenta" at bounding box center [247, 335] width 255 height 9
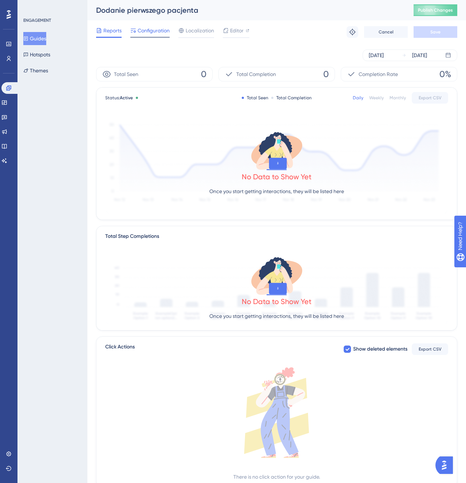
click at [157, 28] on span "Configuration" at bounding box center [154, 30] width 32 height 9
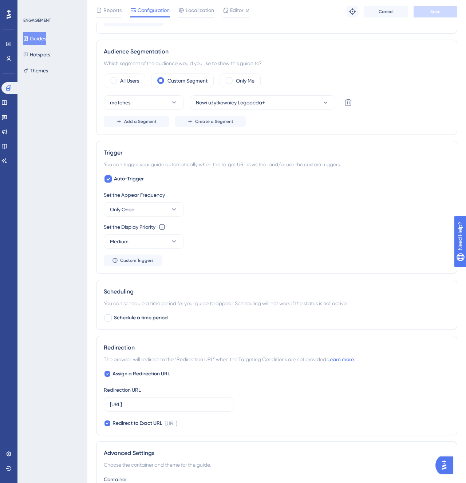
scroll to position [256, 0]
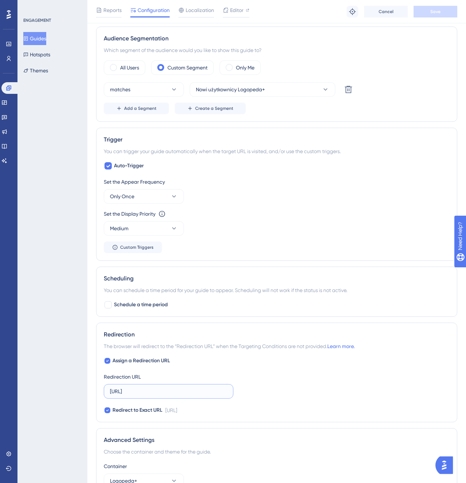
click at [214, 390] on input "http://localhost:8000/patients" at bounding box center [168, 391] width 117 height 8
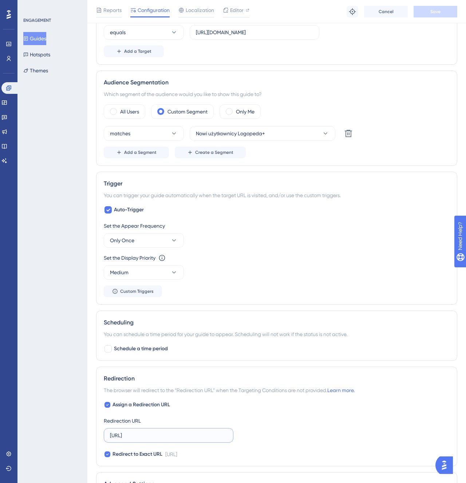
scroll to position [139, 0]
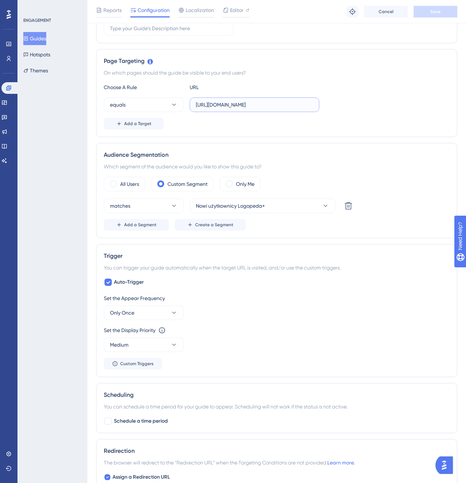
click at [261, 105] on input "https://stage-logopeda.wip.pl/my-clinic?tab=2" at bounding box center [254, 105] width 117 height 8
paste input "://localhost:8000/patients"
type input "http://localhost:8000/patients"
click at [423, 8] on button "Save" at bounding box center [435, 12] width 44 height 12
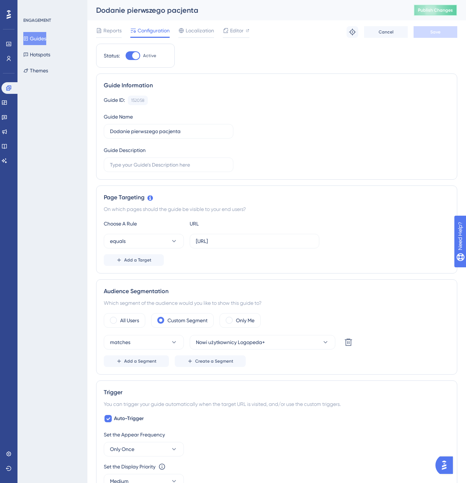
click at [441, 9] on button "Publish Changes" at bounding box center [435, 10] width 44 height 12
click at [44, 38] on button "Guides" at bounding box center [34, 38] width 23 height 13
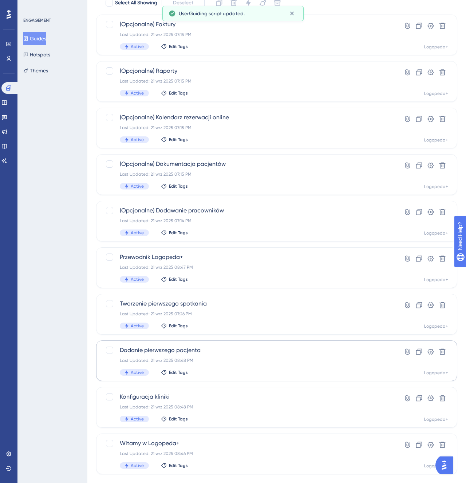
scroll to position [67, 0]
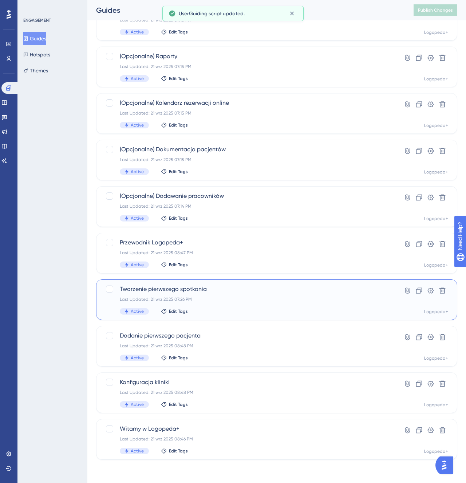
click at [215, 306] on div "Tworzenie pierwszego spotkania Last Updated: 21 wrz 2025 07:26 PM Active Edit T…" at bounding box center [247, 300] width 255 height 30
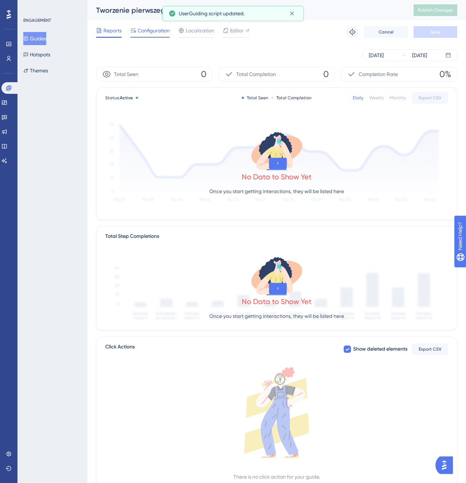
click at [155, 34] on span "Configuration" at bounding box center [154, 30] width 32 height 9
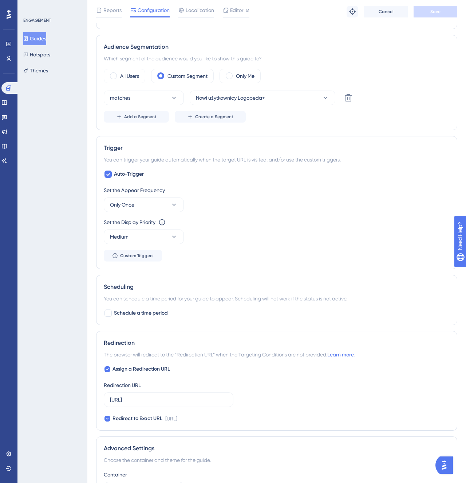
scroll to position [262, 0]
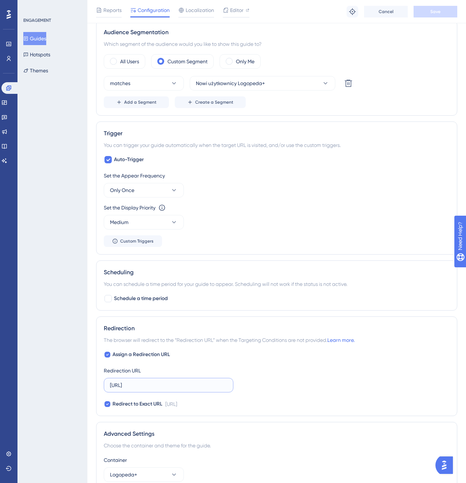
click at [175, 385] on input "http://localhost:8000/appointments" at bounding box center [168, 385] width 117 height 8
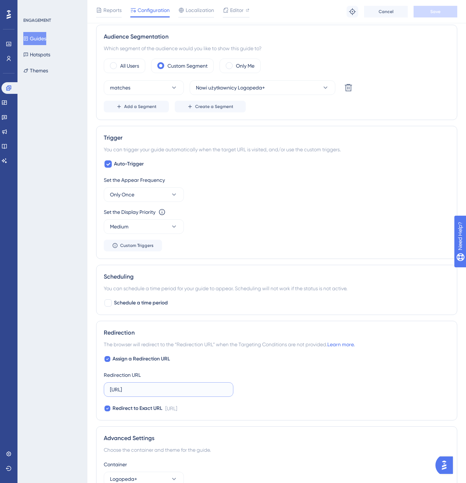
scroll to position [192, 0]
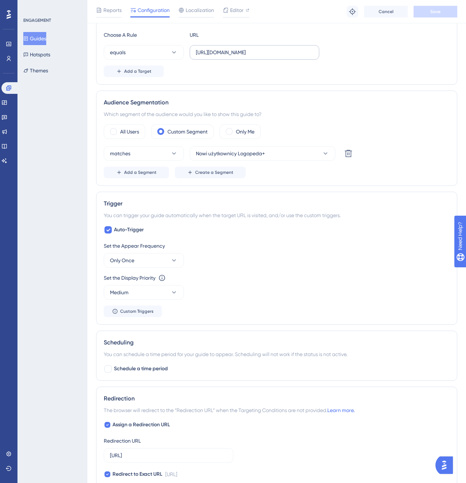
click at [249, 57] on label "https://stage-logopeda.wip.pl/patients" at bounding box center [255, 52] width 130 height 15
click at [249, 56] on input "https://stage-logopeda.wip.pl/patients" at bounding box center [254, 52] width 117 height 8
paste input "://localhost:8000/appointm"
type input "http://localhost:8000/appointments"
click at [426, 9] on button "Save" at bounding box center [435, 12] width 44 height 12
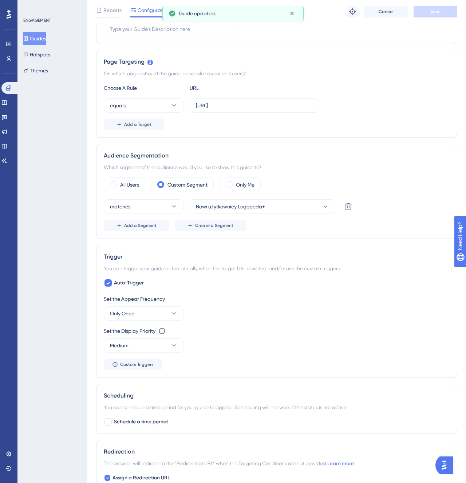
scroll to position [0, 0]
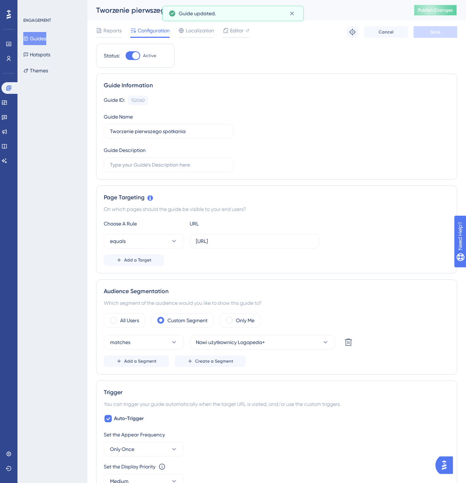
click at [441, 11] on span "Publish Changes" at bounding box center [435, 10] width 35 height 6
click at [46, 37] on button "Guides" at bounding box center [34, 38] width 23 height 13
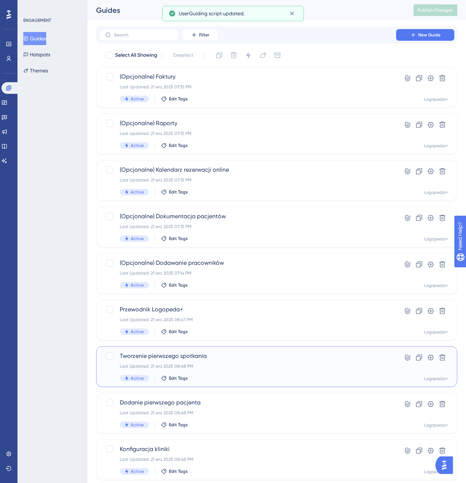
click at [214, 370] on div "Tworzenie pierwszego spotkania Last Updated: 21 wrz 2025 08:48 PM Active Edit T…" at bounding box center [247, 367] width 255 height 30
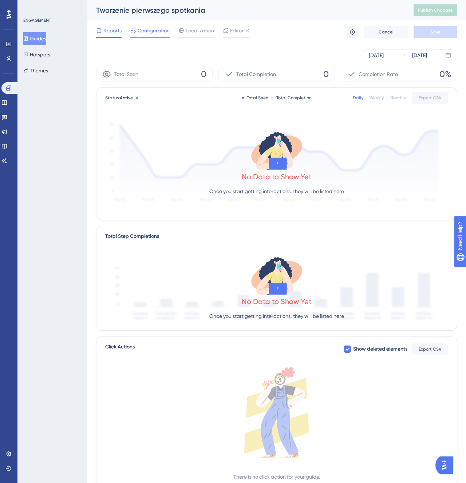
click at [146, 27] on span "Configuration" at bounding box center [154, 30] width 32 height 9
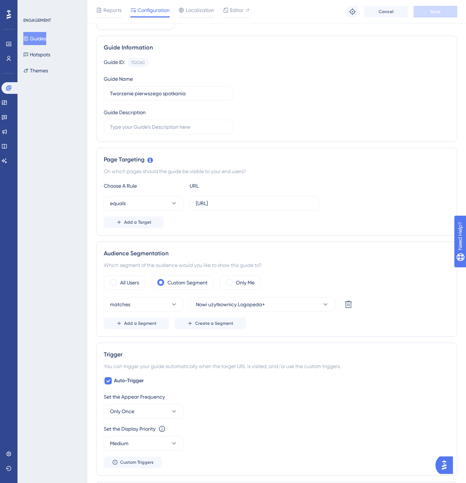
scroll to position [198, 0]
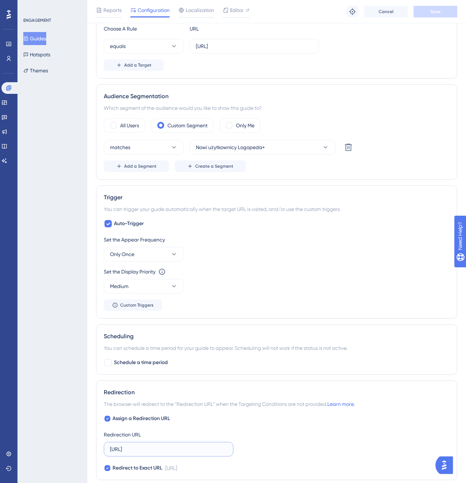
click at [181, 447] on input "http://localhost:8000/appointments" at bounding box center [168, 449] width 117 height 8
click at [257, 49] on input "http://localhost:8000/appointments" at bounding box center [254, 46] width 117 height 8
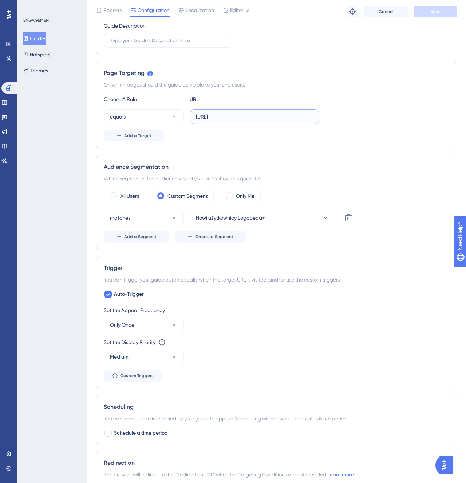
scroll to position [4, 0]
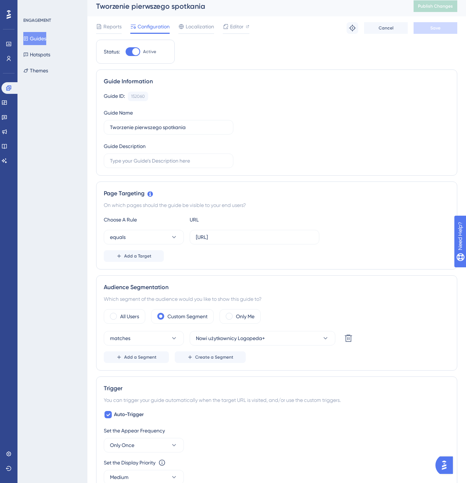
click at [46, 42] on button "Guides" at bounding box center [34, 38] width 23 height 13
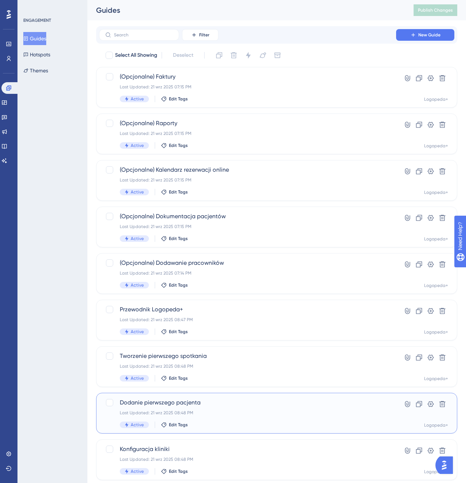
click at [201, 410] on div "Last Updated: 21 wrz 2025 08:48 PM" at bounding box center [247, 413] width 255 height 6
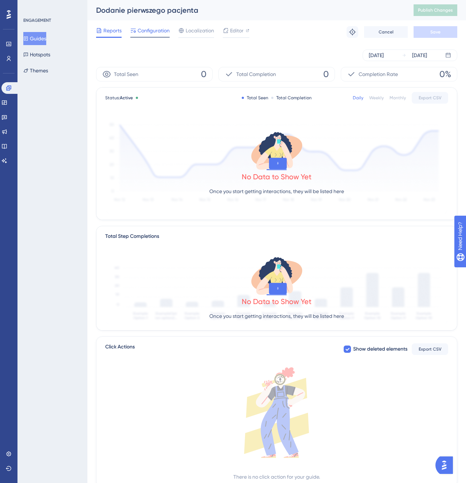
click at [145, 33] on span "Configuration" at bounding box center [154, 30] width 32 height 9
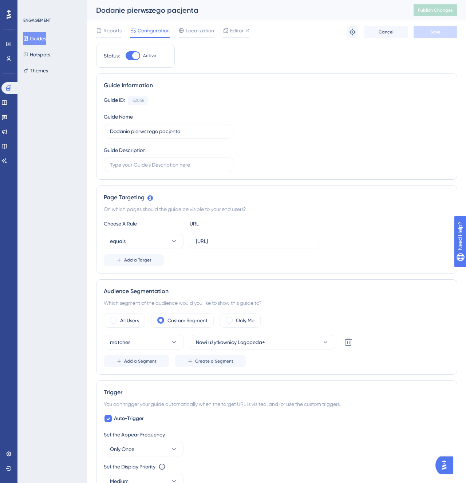
click at [41, 36] on button "Guides" at bounding box center [34, 38] width 23 height 13
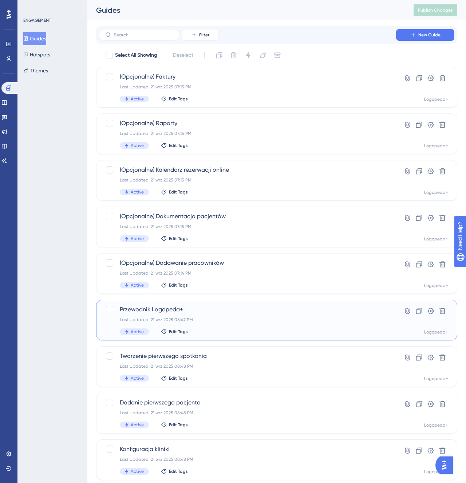
click at [219, 318] on div "Last Updated: 21 wrz 2025 08:47 PM" at bounding box center [247, 320] width 255 height 6
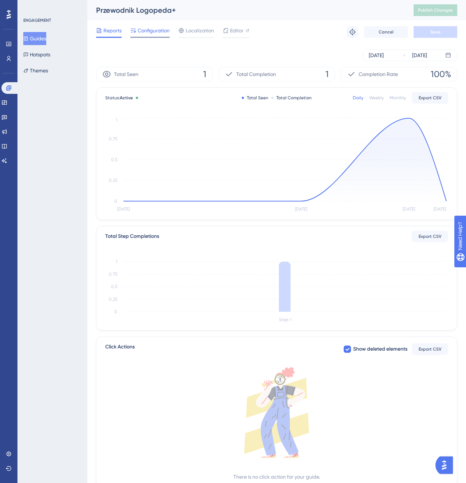
click at [148, 27] on span "Configuration" at bounding box center [154, 30] width 32 height 9
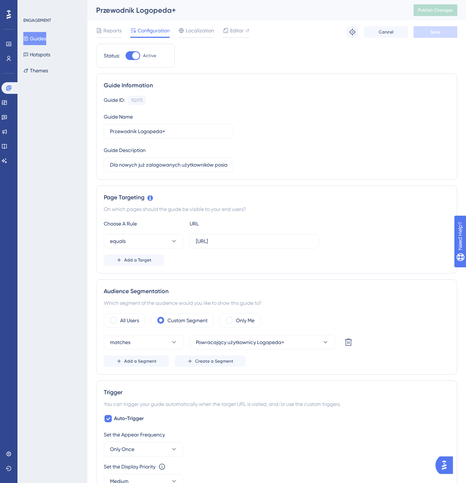
click at [45, 37] on button "Guides" at bounding box center [34, 38] width 23 height 13
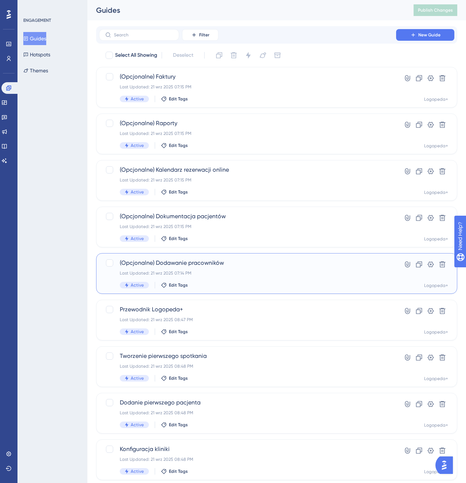
click at [243, 263] on span "(Opcjonalne) Dodawanie pracowników" at bounding box center [247, 263] width 255 height 9
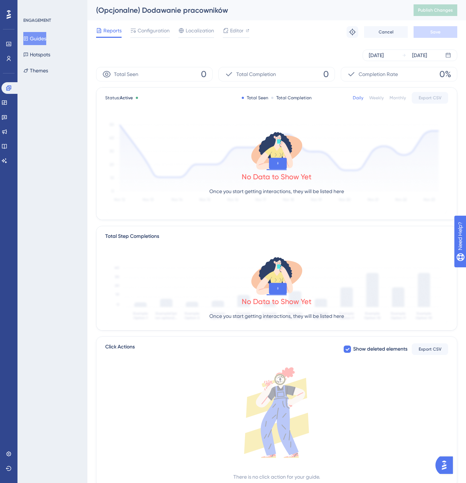
drag, startPoint x: 164, startPoint y: 29, endPoint x: 170, endPoint y: 41, distance: 12.7
click at [164, 29] on span "Configuration" at bounding box center [154, 30] width 32 height 9
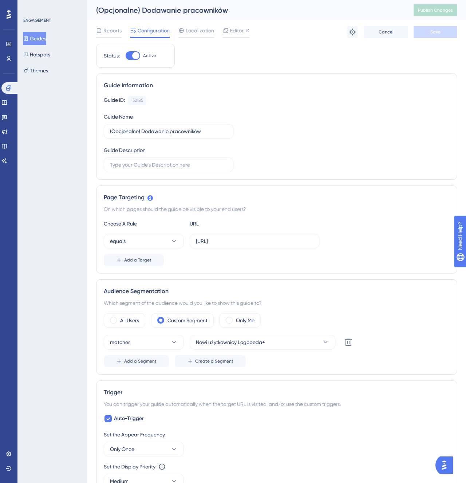
click at [45, 39] on button "Guides" at bounding box center [34, 38] width 23 height 13
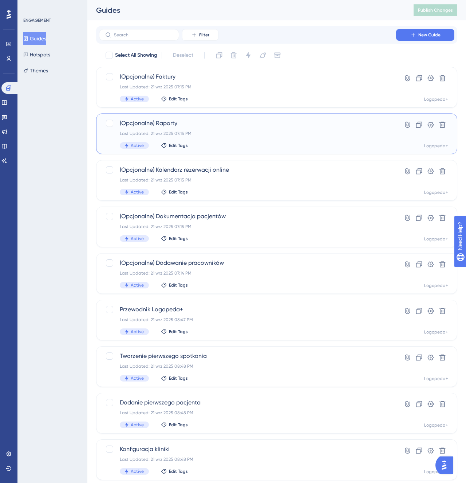
click at [185, 126] on span "(Opcjonalne) Raporty" at bounding box center [247, 123] width 255 height 9
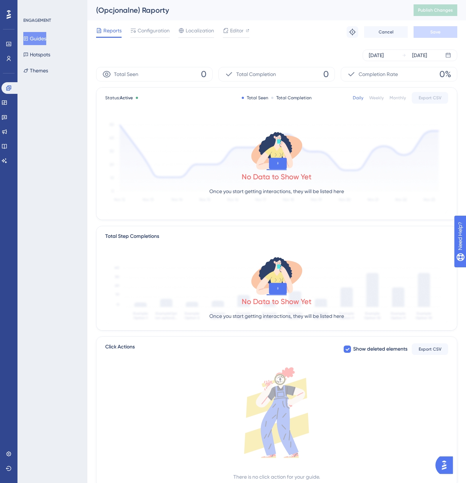
click at [153, 43] on div "Reports Configuration Localization Editor Troubleshoot Cancel Save" at bounding box center [276, 31] width 361 height 23
click at [153, 39] on div "Reports Configuration Localization Editor Troubleshoot Cancel Save" at bounding box center [276, 31] width 361 height 23
click at [153, 33] on span "Configuration" at bounding box center [154, 30] width 32 height 9
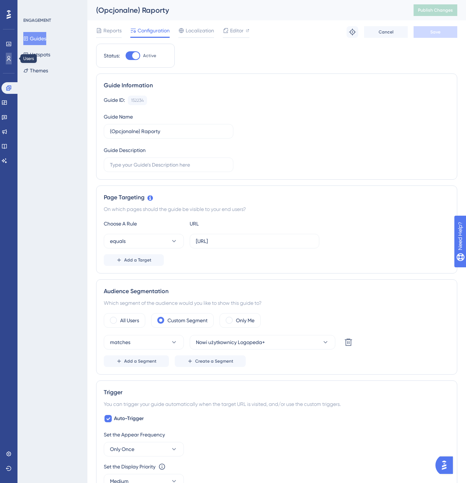
click at [6, 56] on icon at bounding box center [9, 59] width 6 height 6
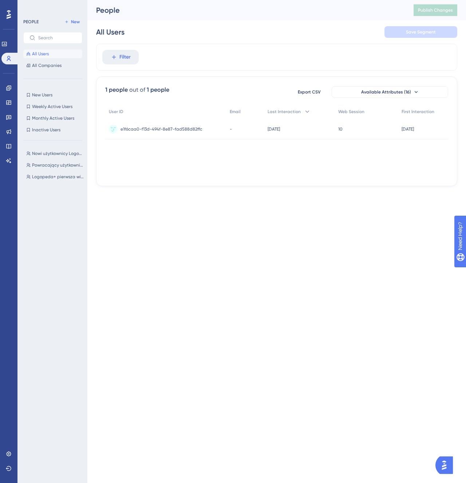
click at [69, 158] on div "Nowi użytkownicy Logopeda+ Nowi użytkownicy Logopeda+ Powracający użytkownicy L…" at bounding box center [54, 308] width 63 height 324
click at [62, 155] on span "Nowi użytkownicy Logopeda+" at bounding box center [58, 154] width 52 height 6
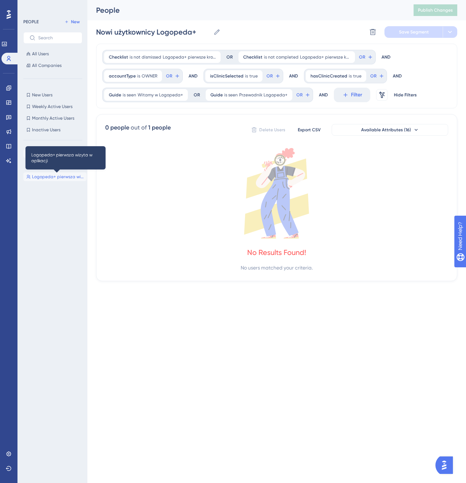
click at [52, 174] on span "Logopeda+ pierwsza wizyta w aplikacji" at bounding box center [58, 177] width 52 height 6
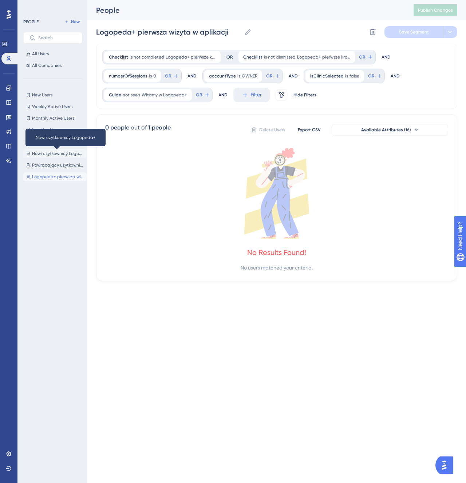
click at [57, 152] on span "Nowi użytkownicy Logopeda+" at bounding box center [58, 154] width 52 height 6
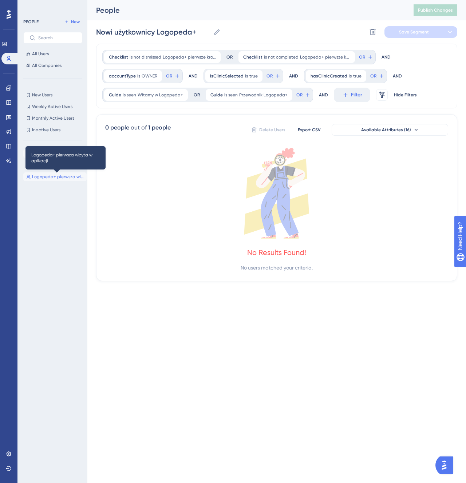
click at [61, 176] on span "Logopeda+ pierwsza wizyta w aplikacji" at bounding box center [58, 177] width 52 height 6
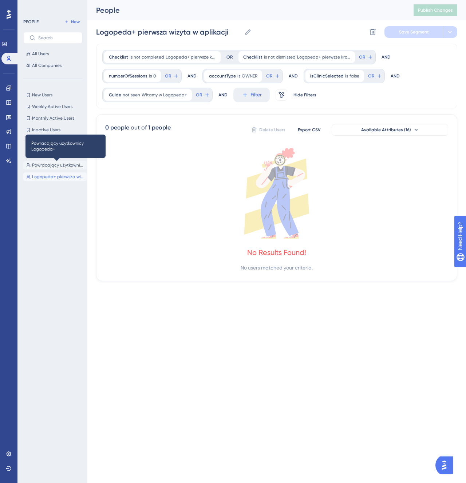
click at [61, 164] on span "Powracający użytkownicy Logopeda+" at bounding box center [58, 165] width 52 height 6
type input "Powracający użytkownicy Logopeda+"
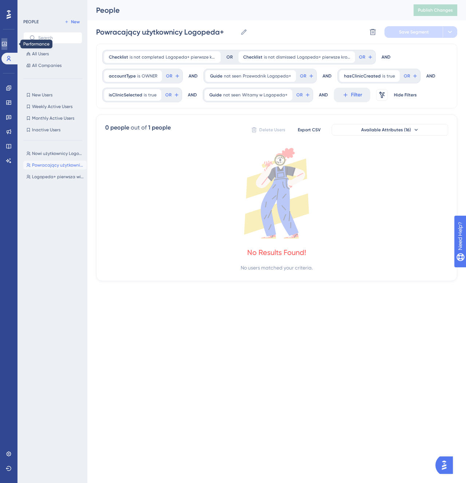
click at [7, 45] on icon at bounding box center [4, 44] width 5 height 4
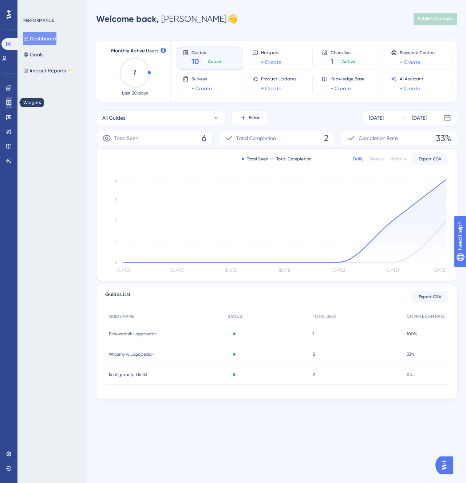
click at [9, 97] on link at bounding box center [9, 103] width 6 height 12
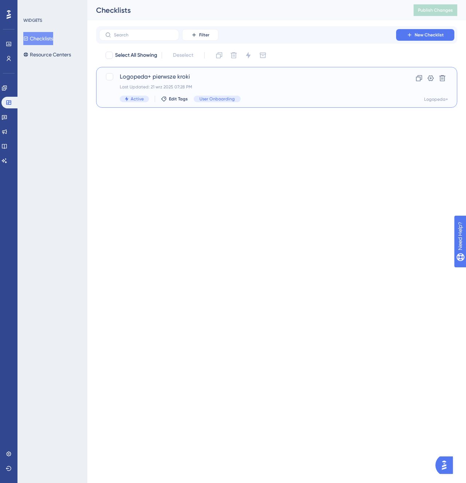
click at [207, 84] on div "Last Updated: 21 wrz 2025 07:28 PM" at bounding box center [247, 87] width 255 height 6
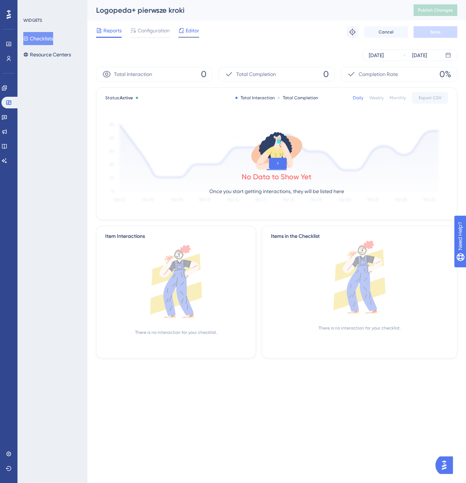
click at [188, 33] on span "Editor" at bounding box center [192, 30] width 13 height 9
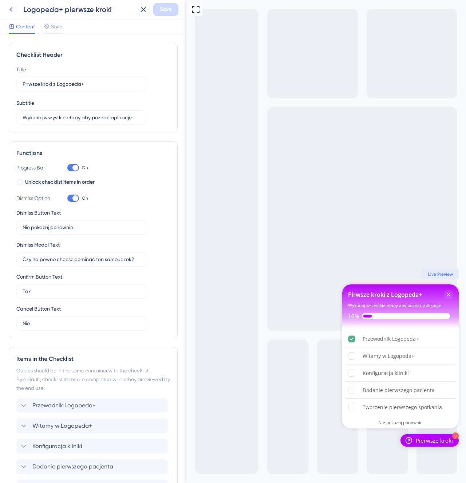
click at [13, 11] on icon at bounding box center [11, 9] width 9 height 9
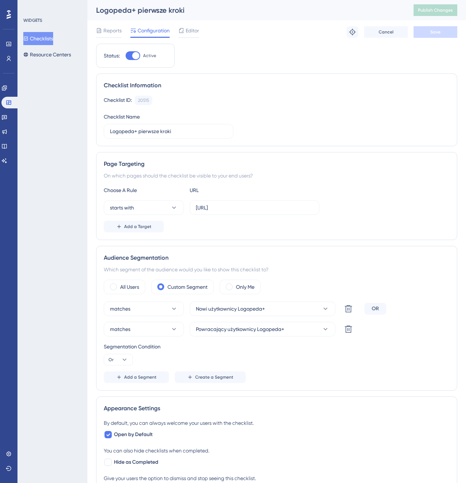
click at [144, 34] on span "Configuration" at bounding box center [154, 30] width 32 height 9
click at [103, 34] on div "Reports" at bounding box center [108, 30] width 25 height 9
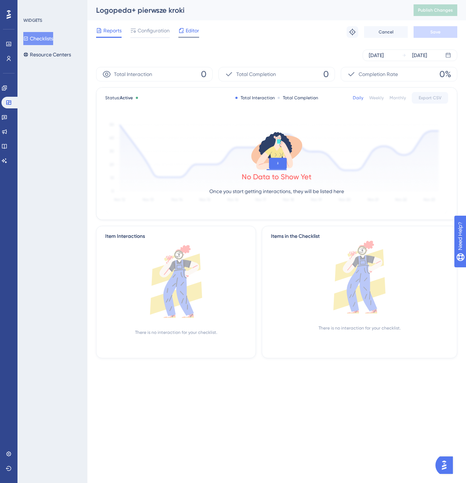
click at [190, 29] on span "Editor" at bounding box center [192, 30] width 13 height 9
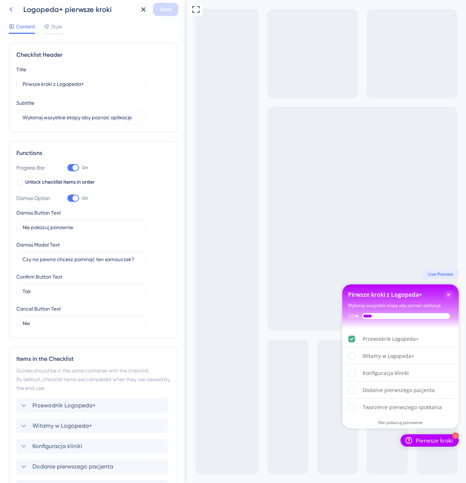
click at [8, 10] on icon at bounding box center [11, 9] width 9 height 9
